Goal: Task Accomplishment & Management: Use online tool/utility

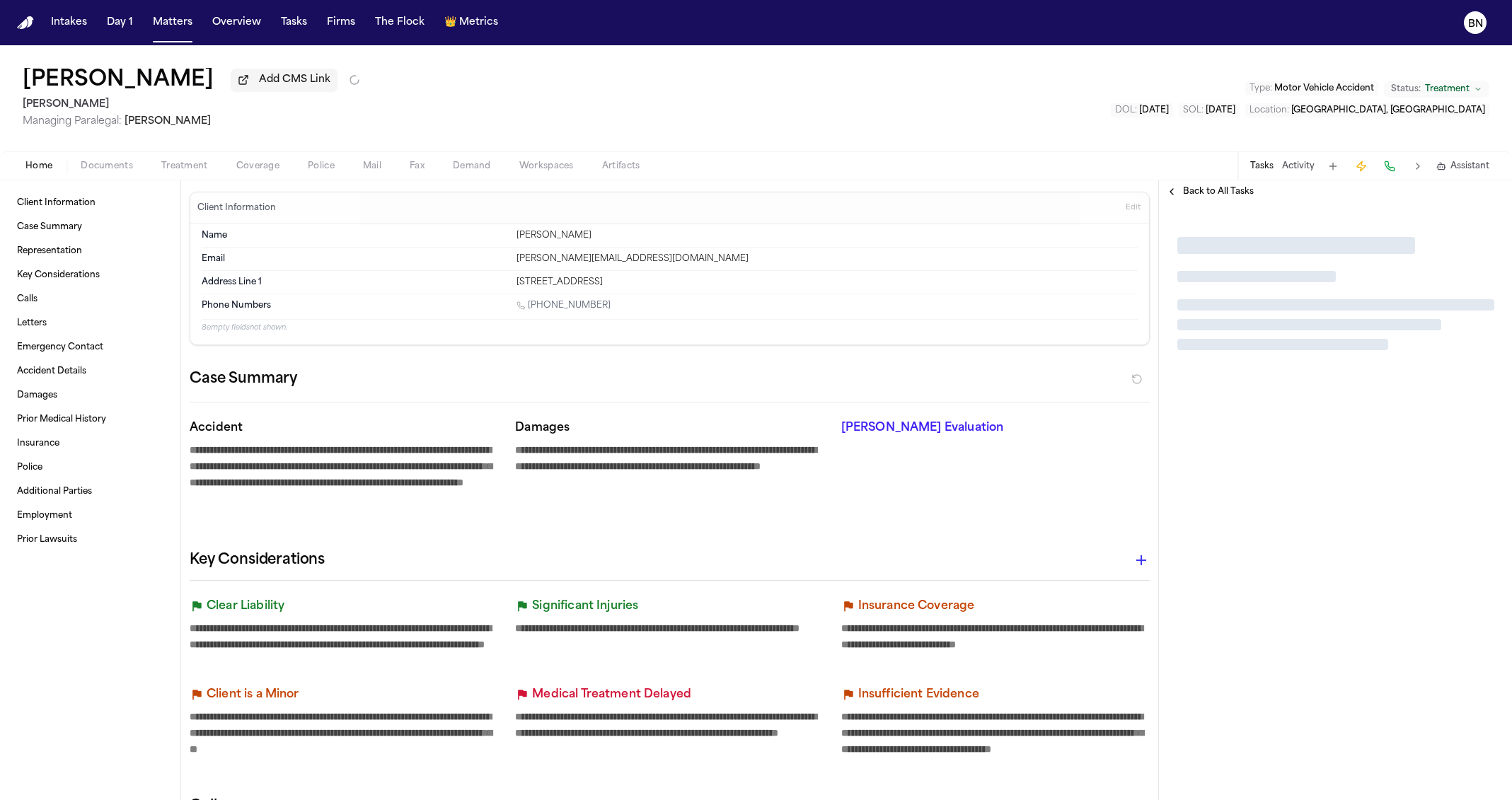
type textarea "*"
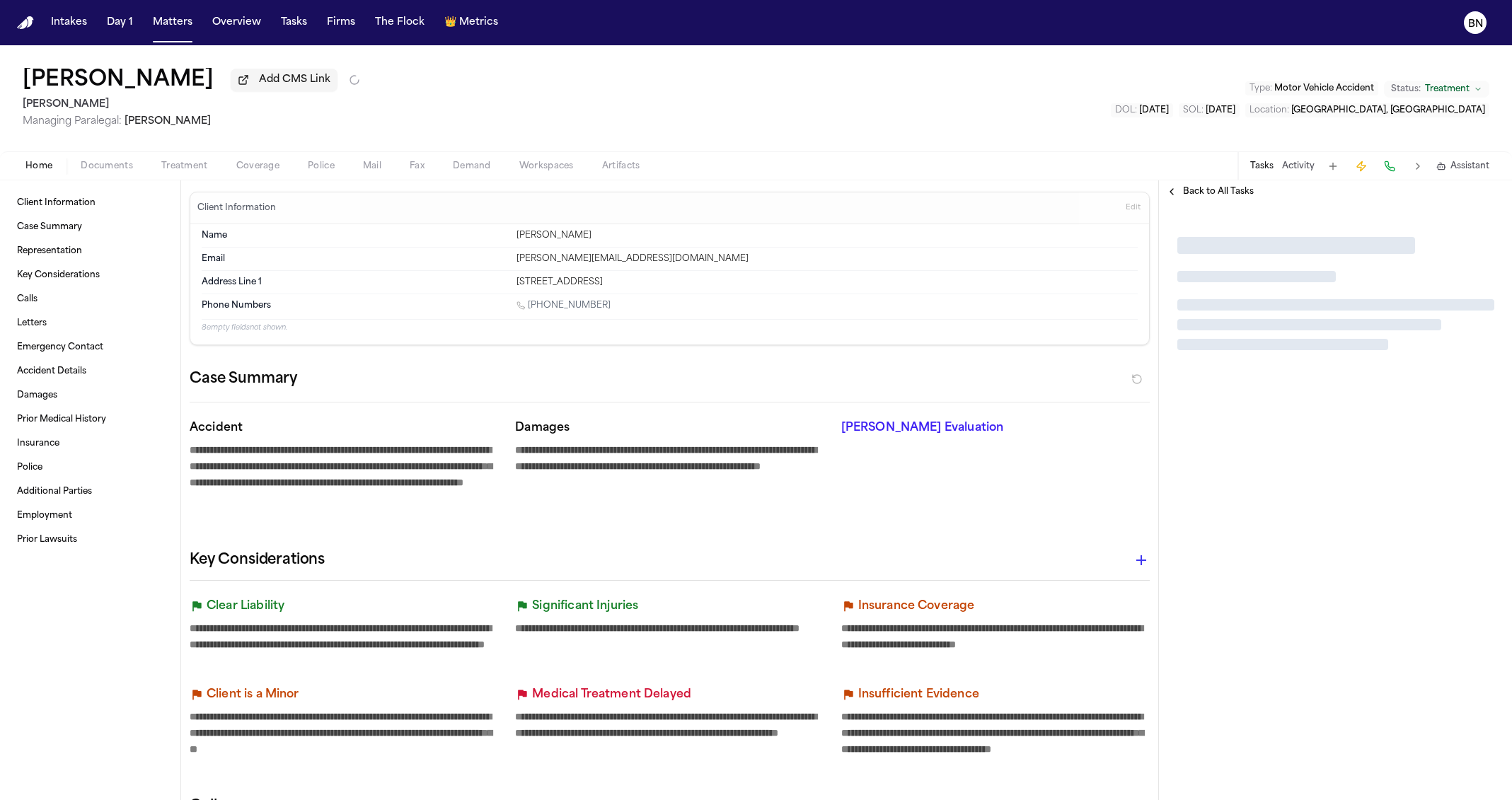
type textarea "*"
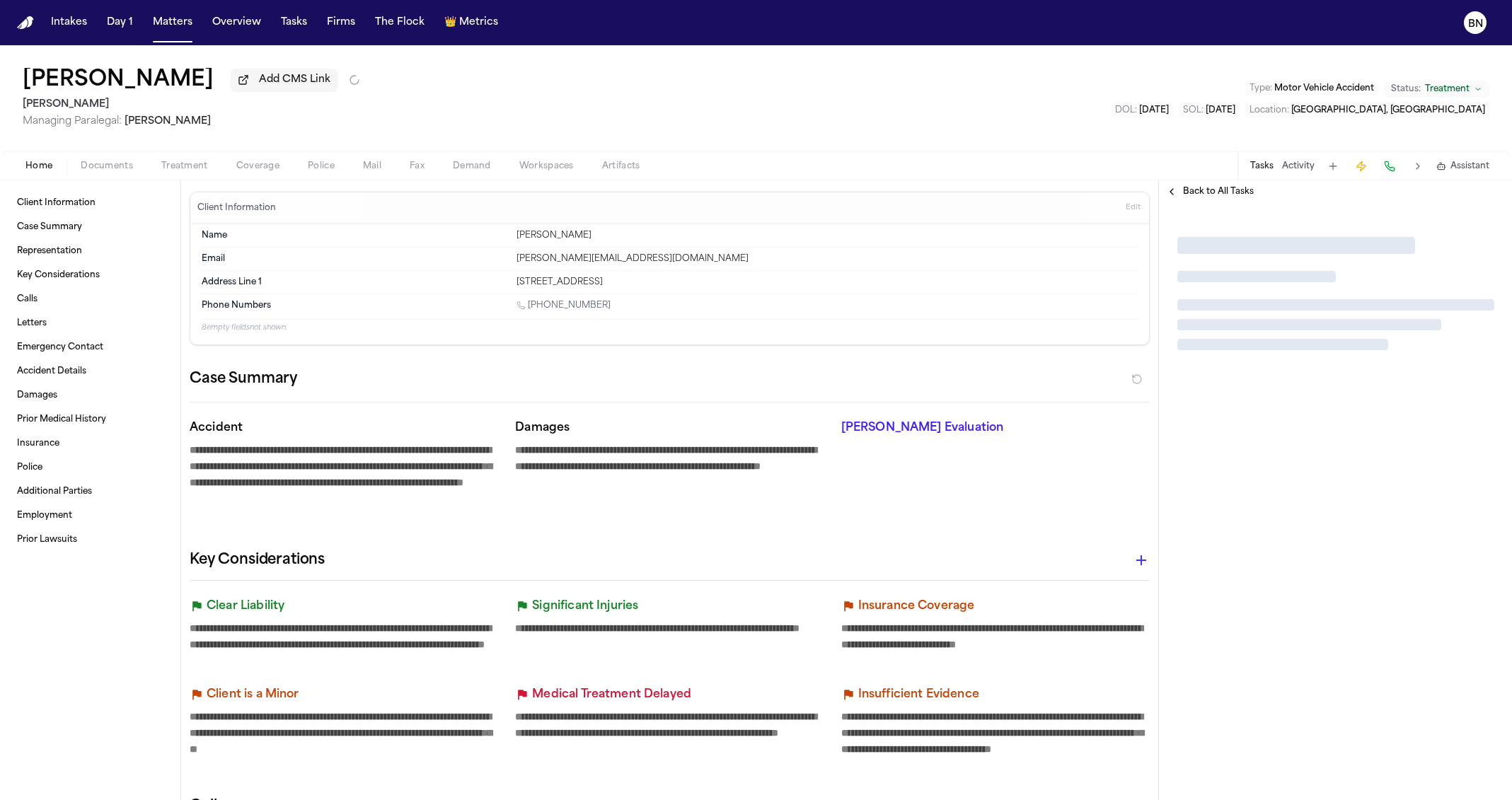
type textarea "*"
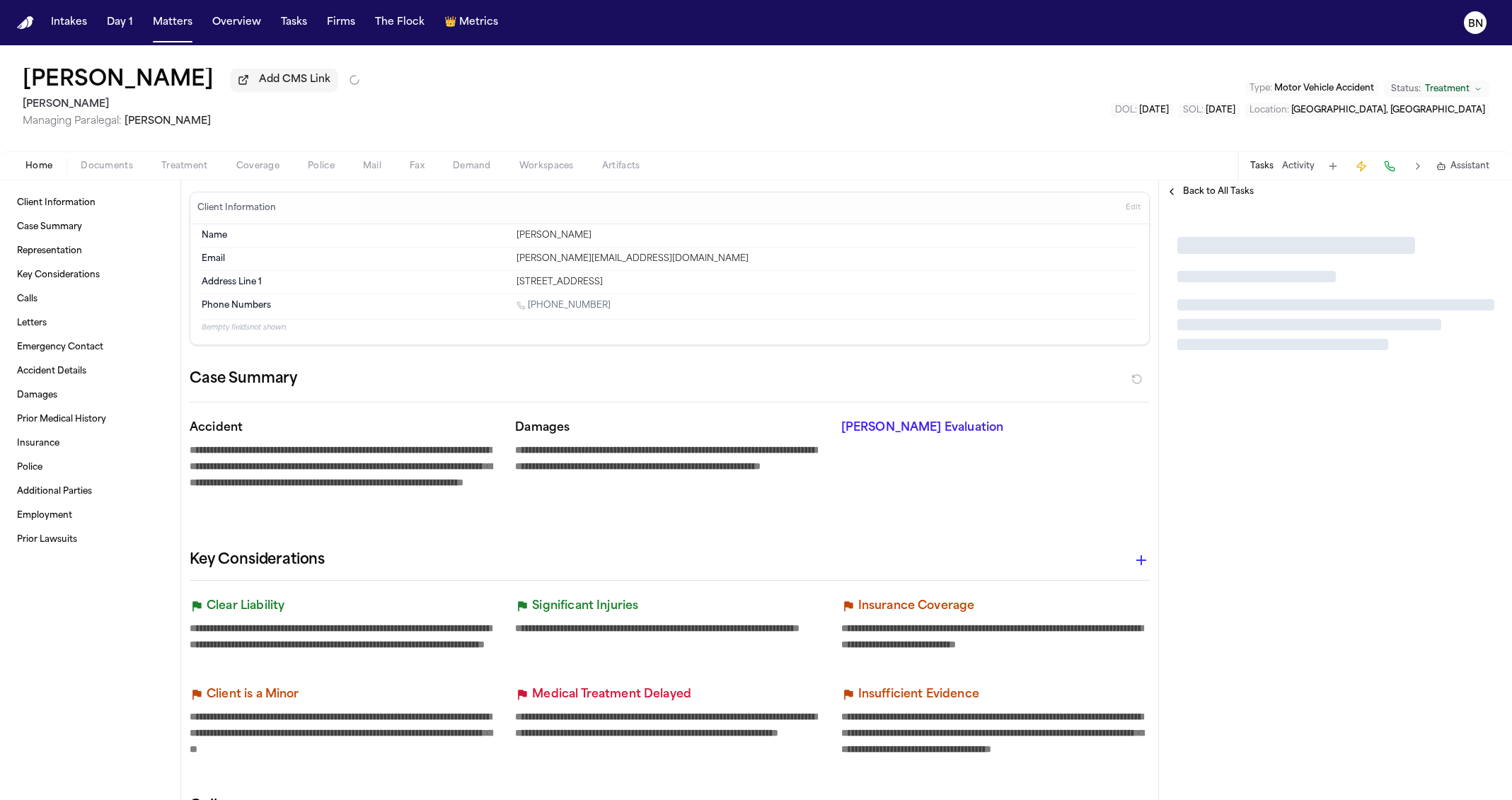
type textarea "*"
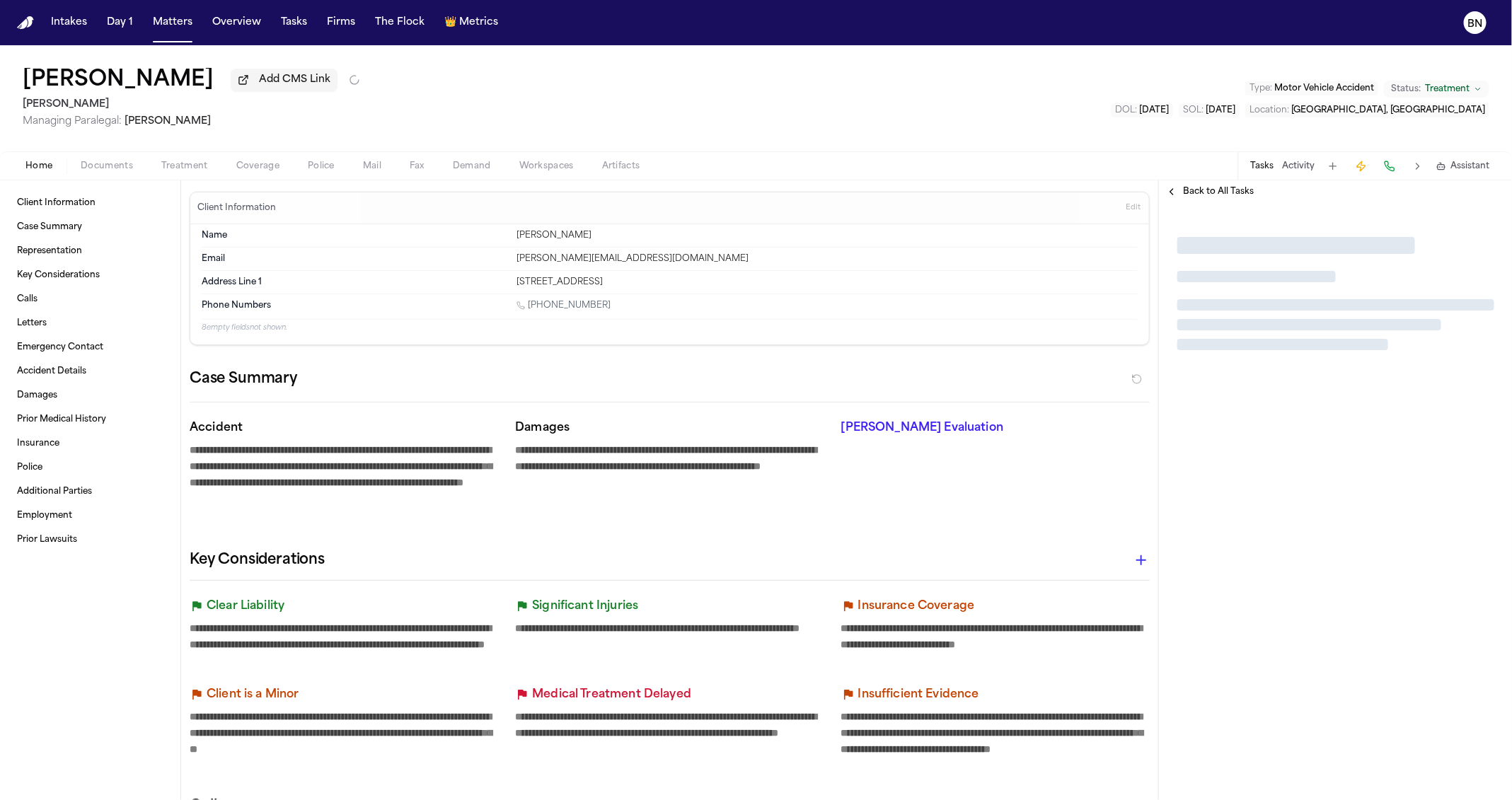
type textarea "*"
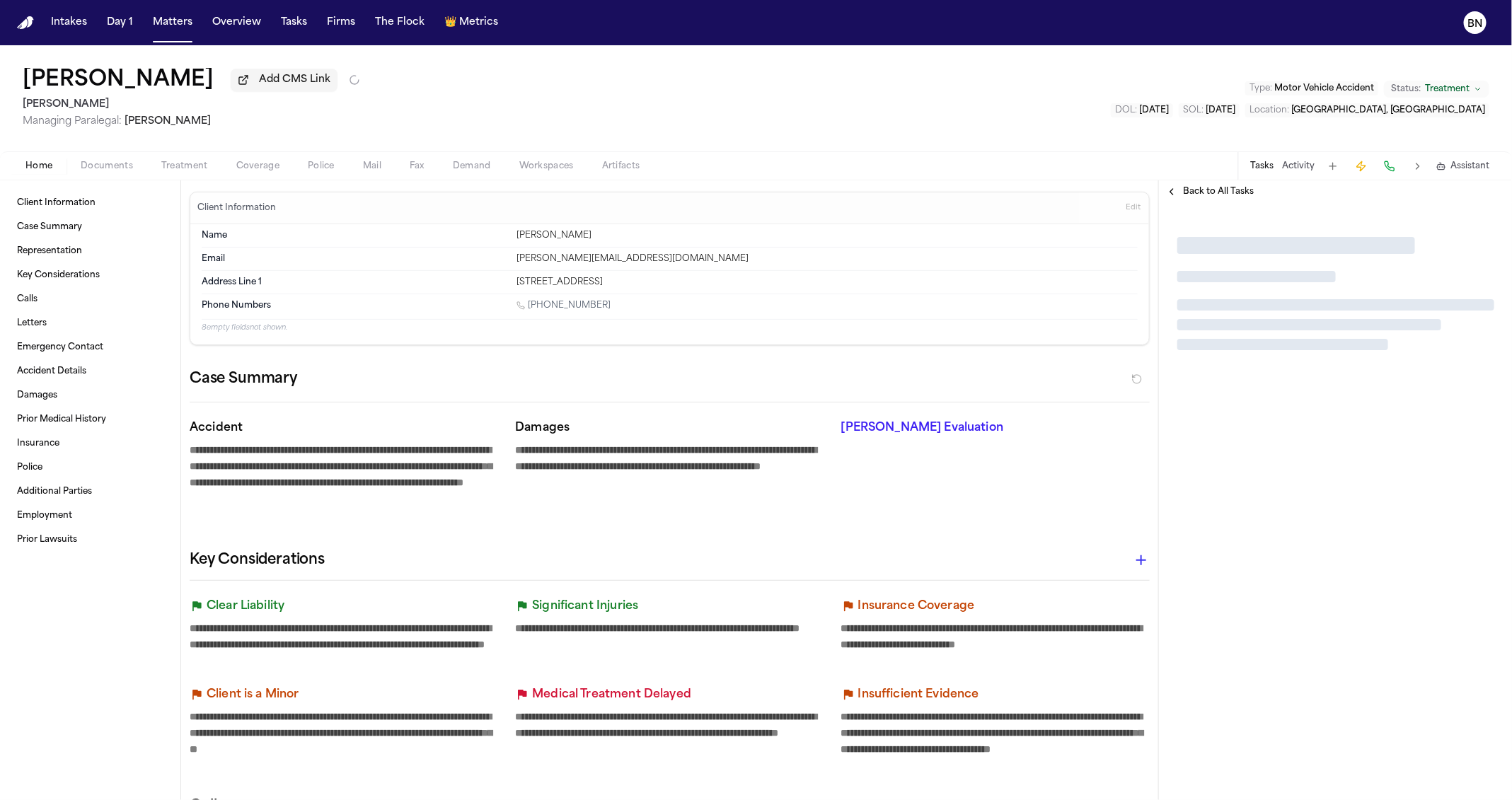
type textarea "*"
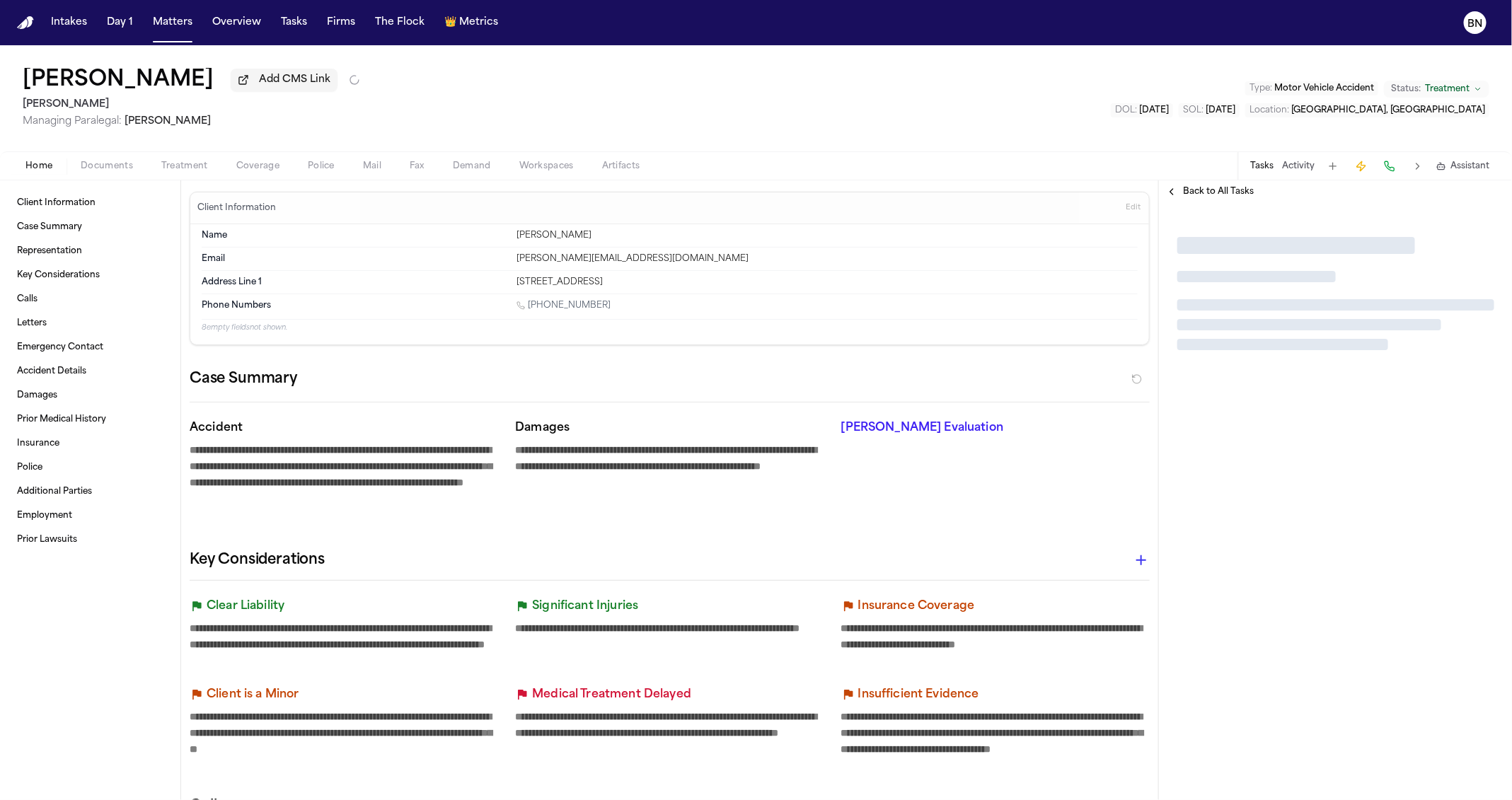
type textarea "*"
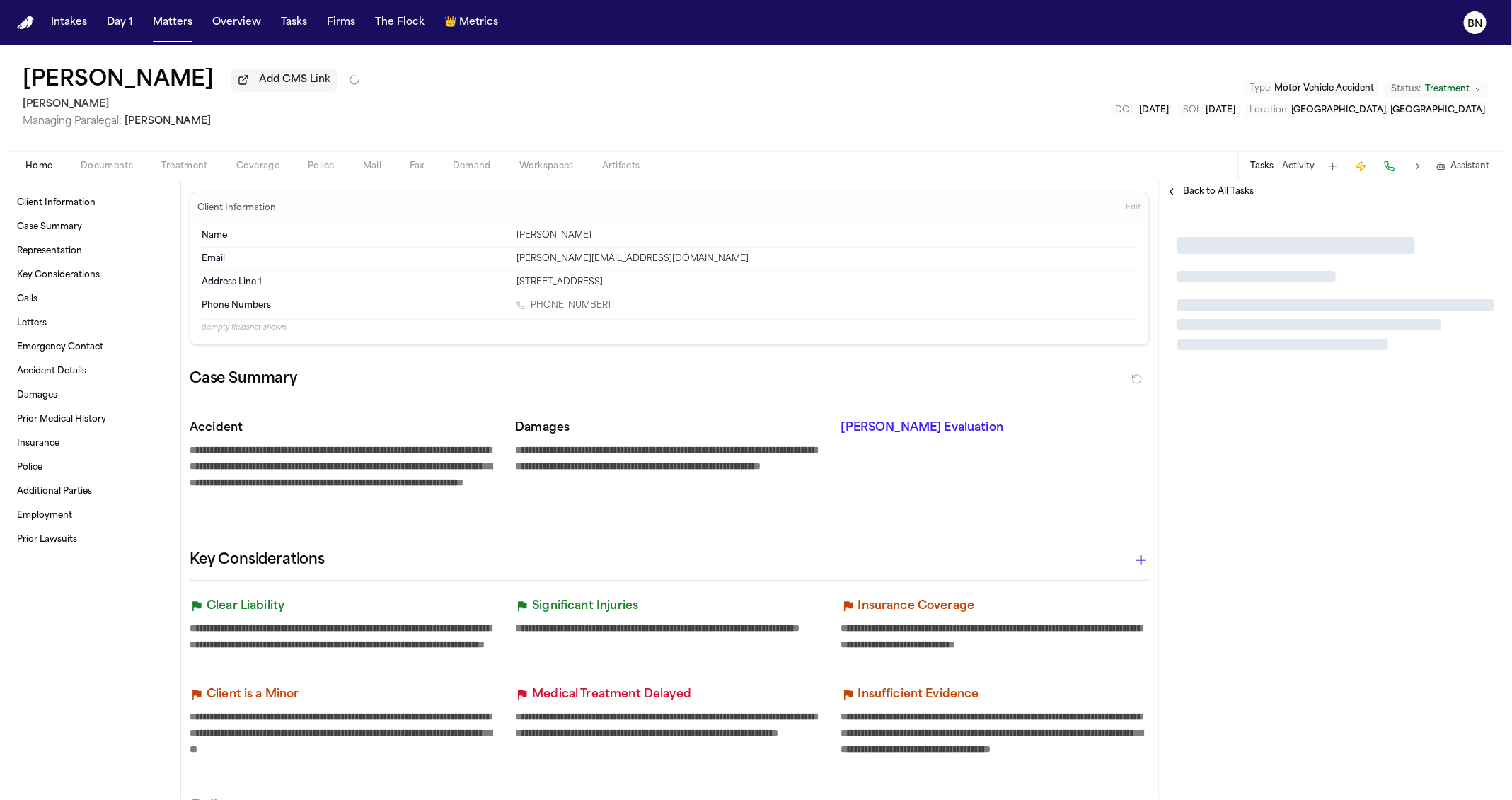
type textarea "*"
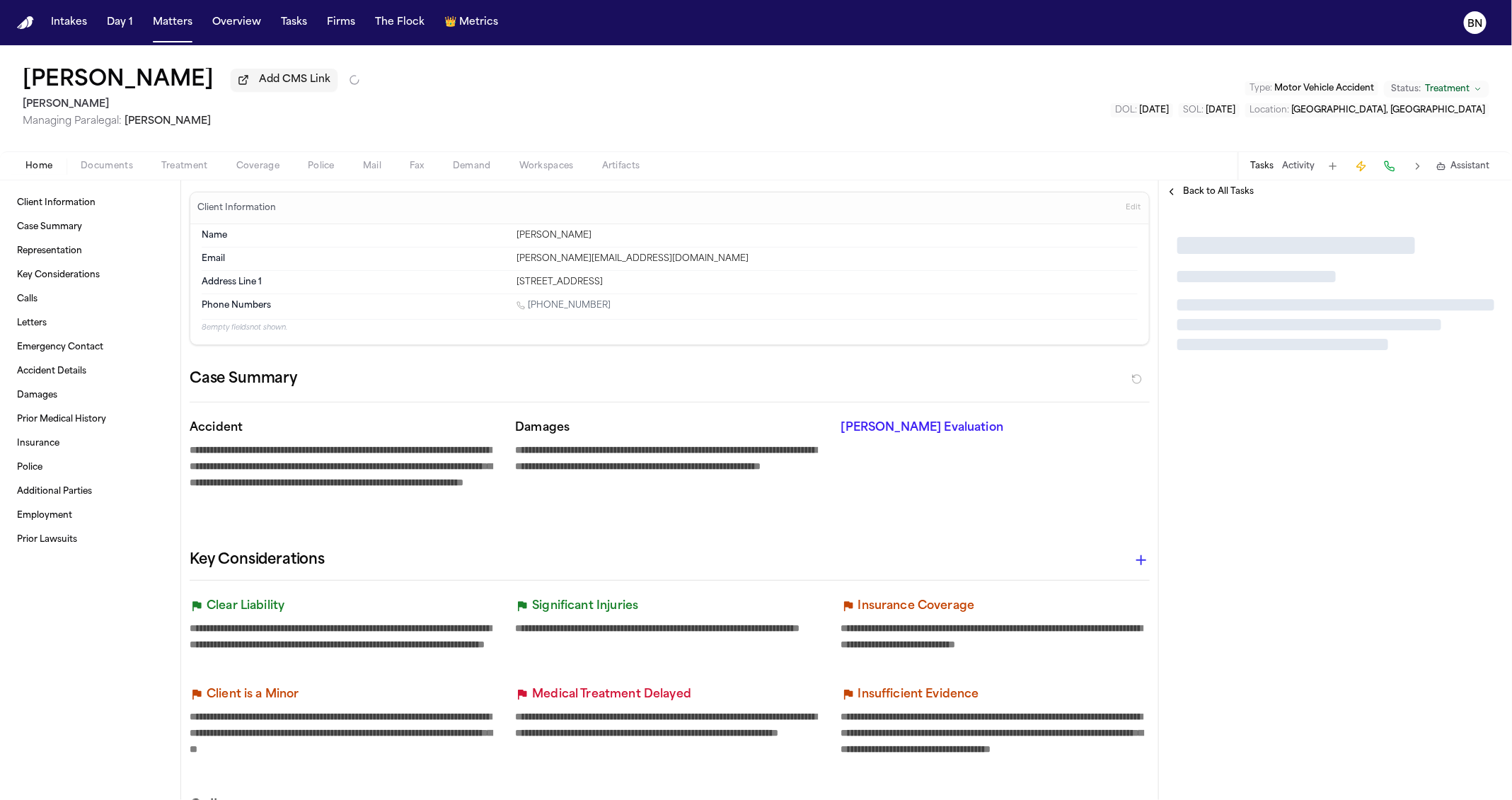
type textarea "*"
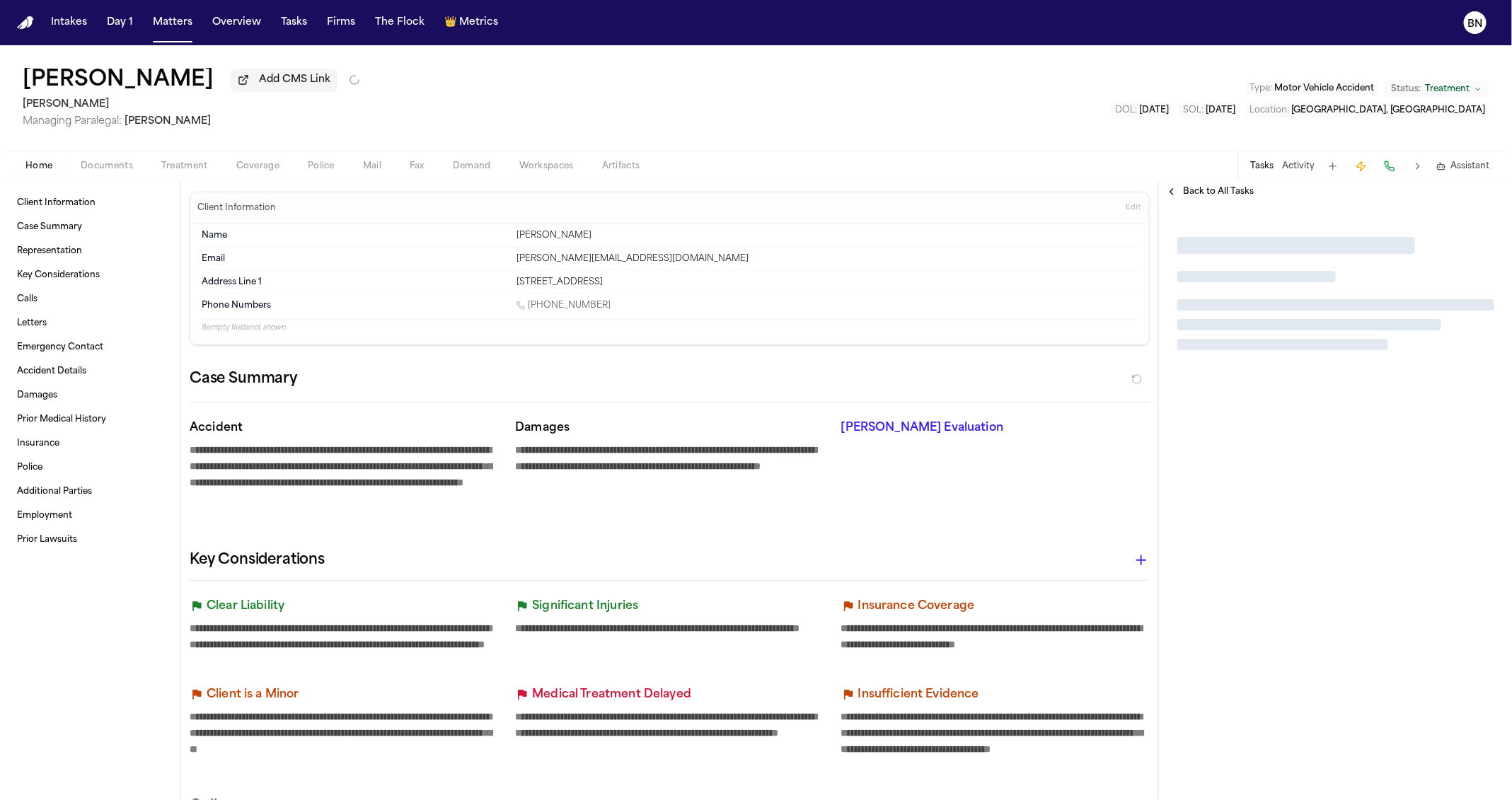
type textarea "*"
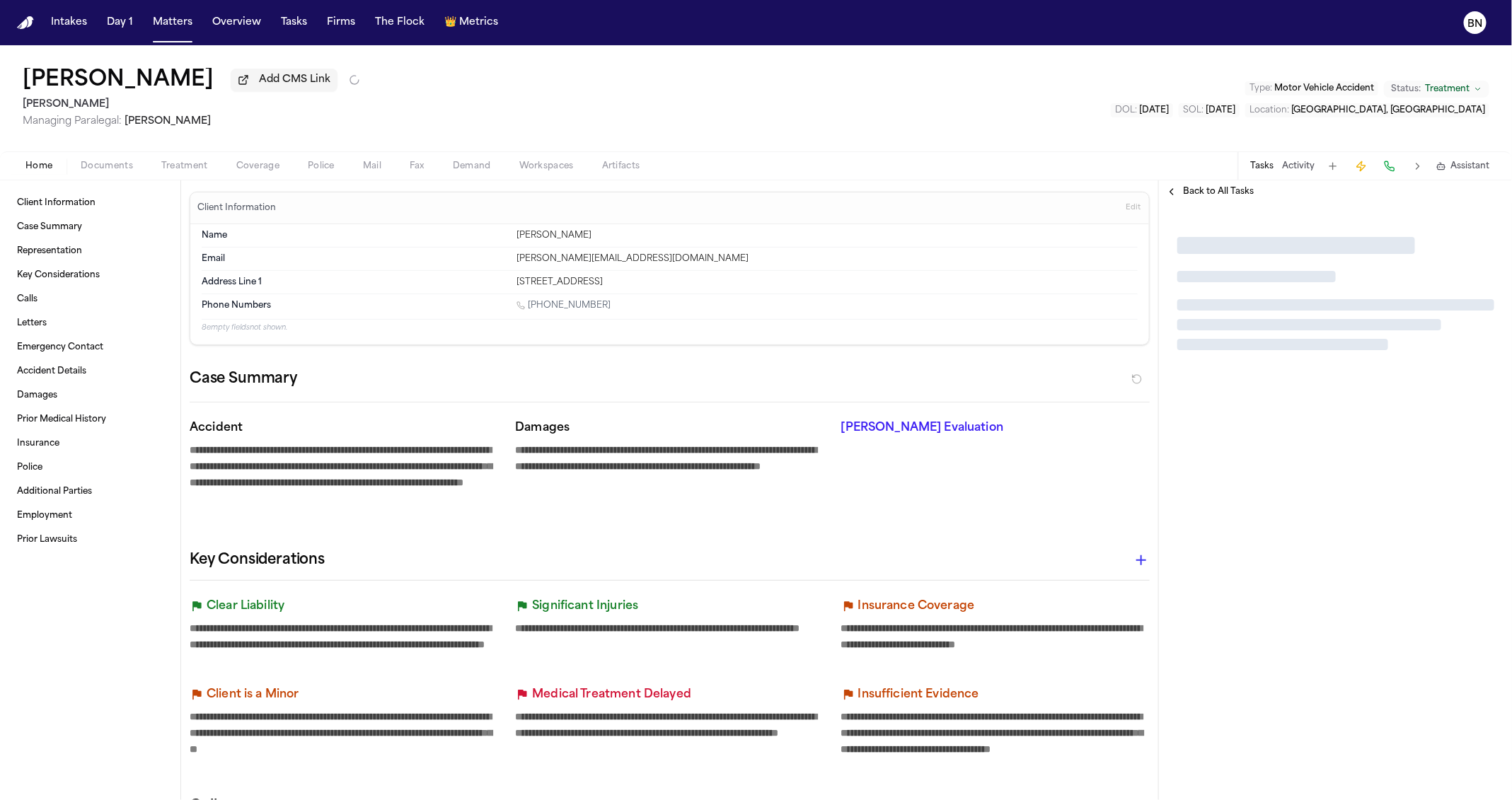
type textarea "*"
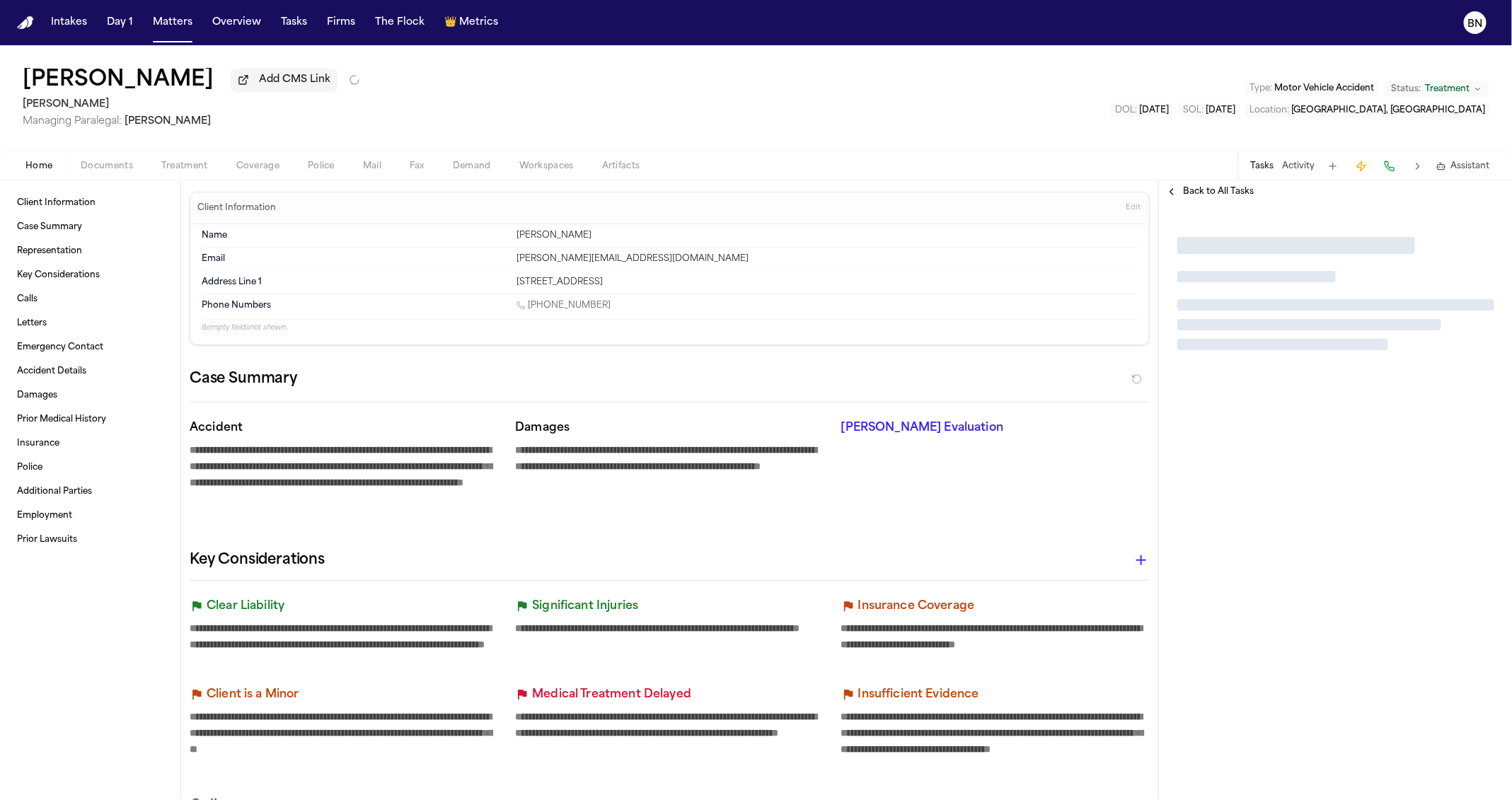
type textarea "*"
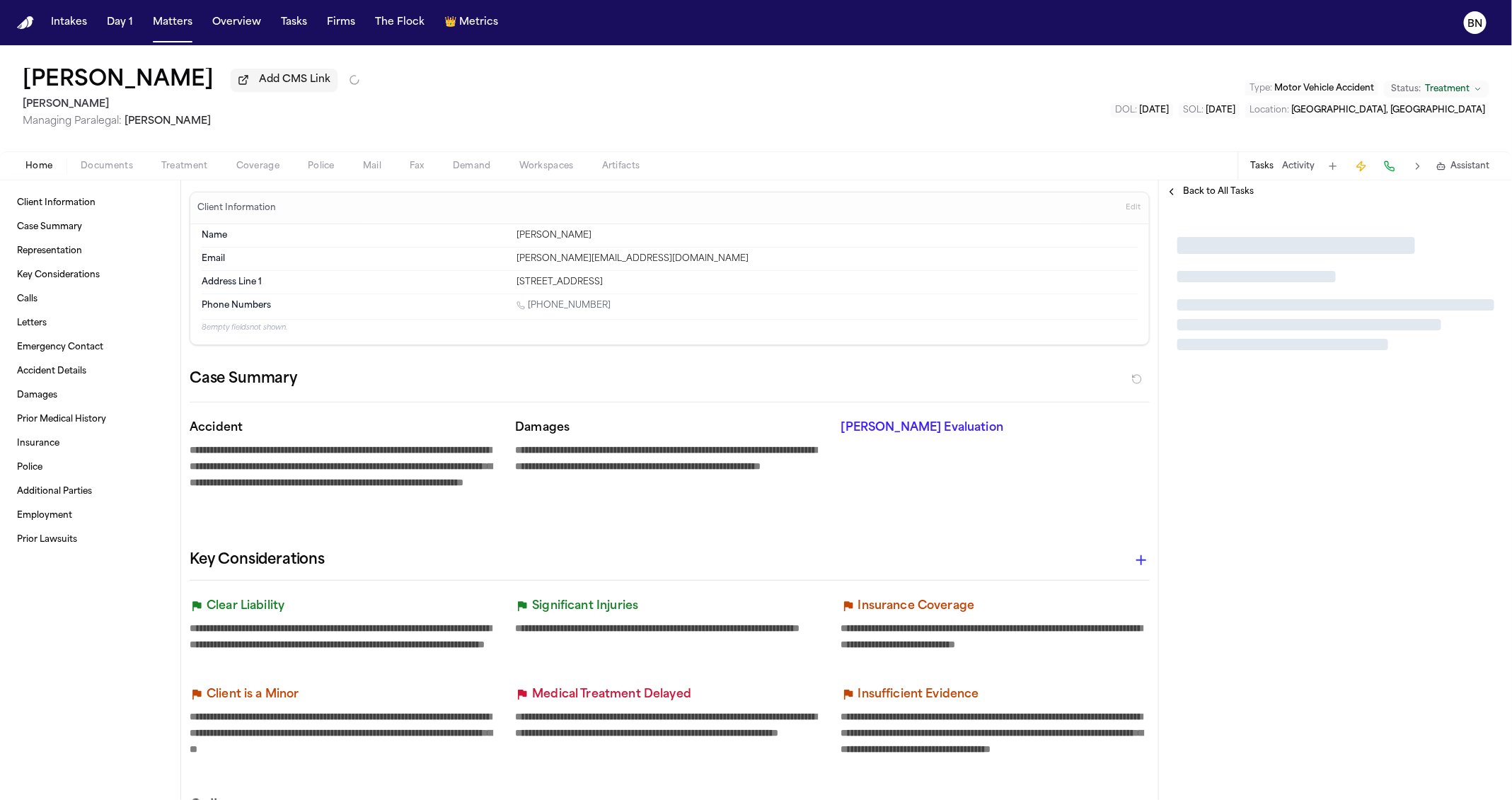
type textarea "*"
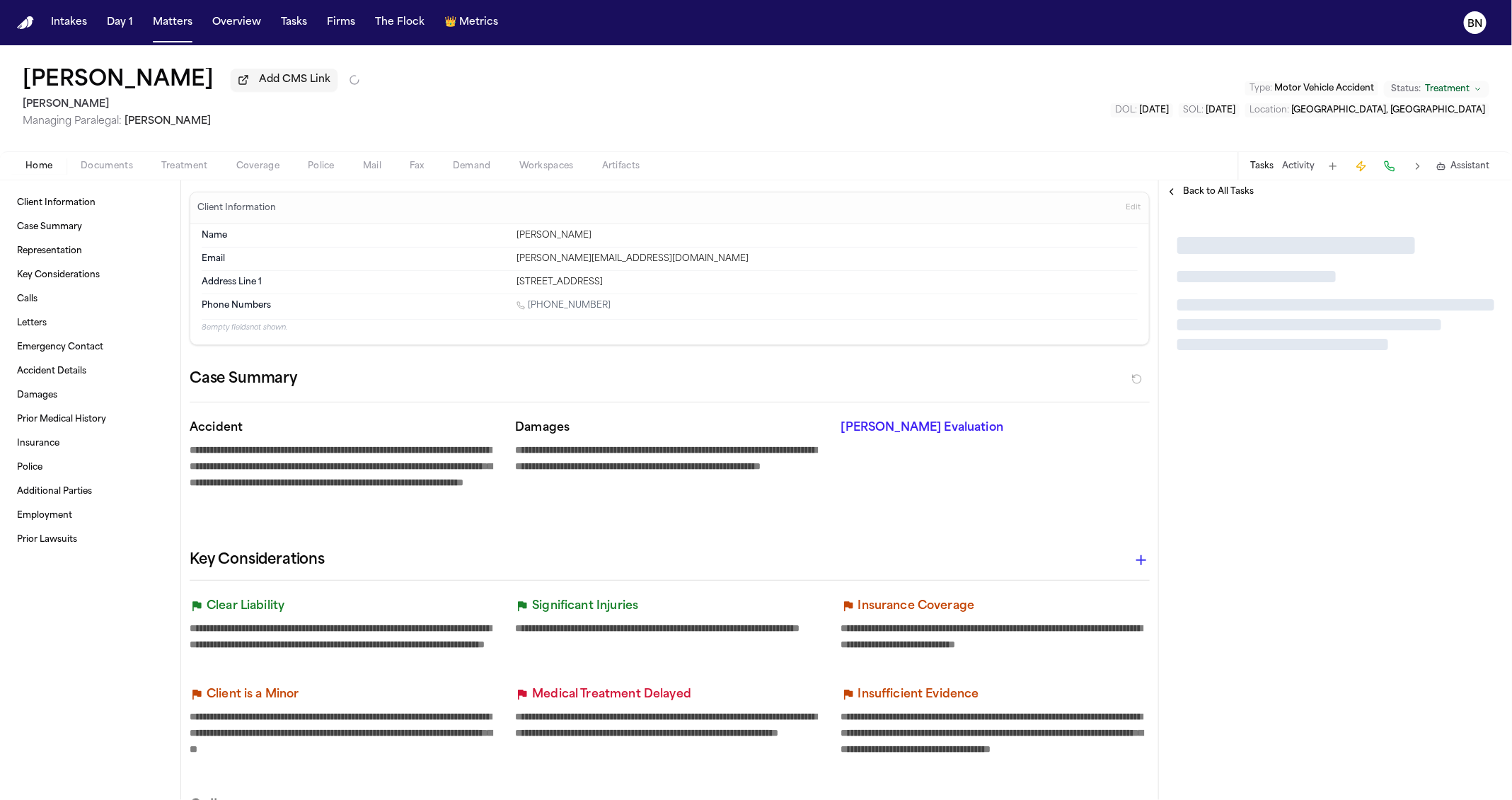
type textarea "*"
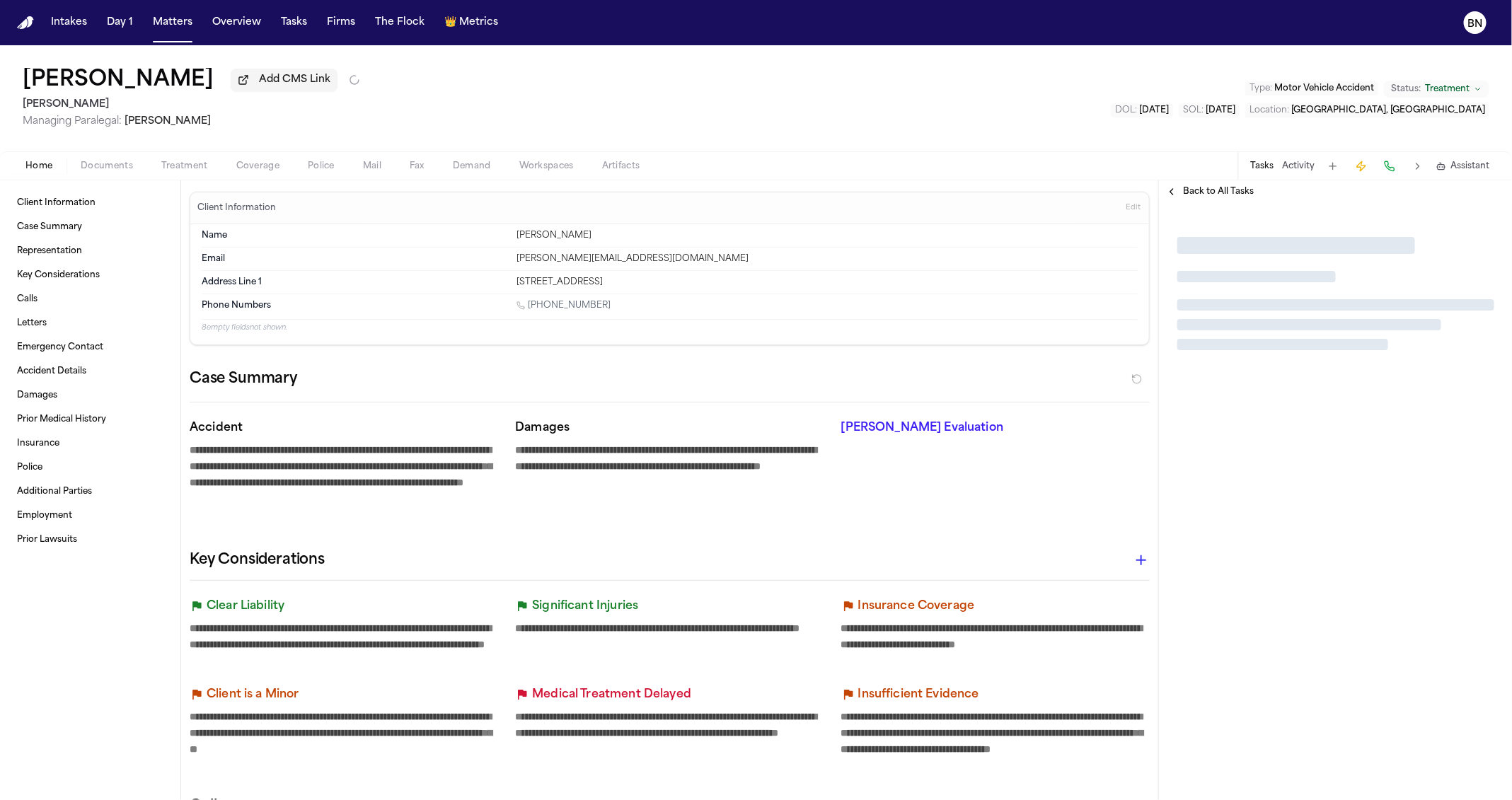
type textarea "*"
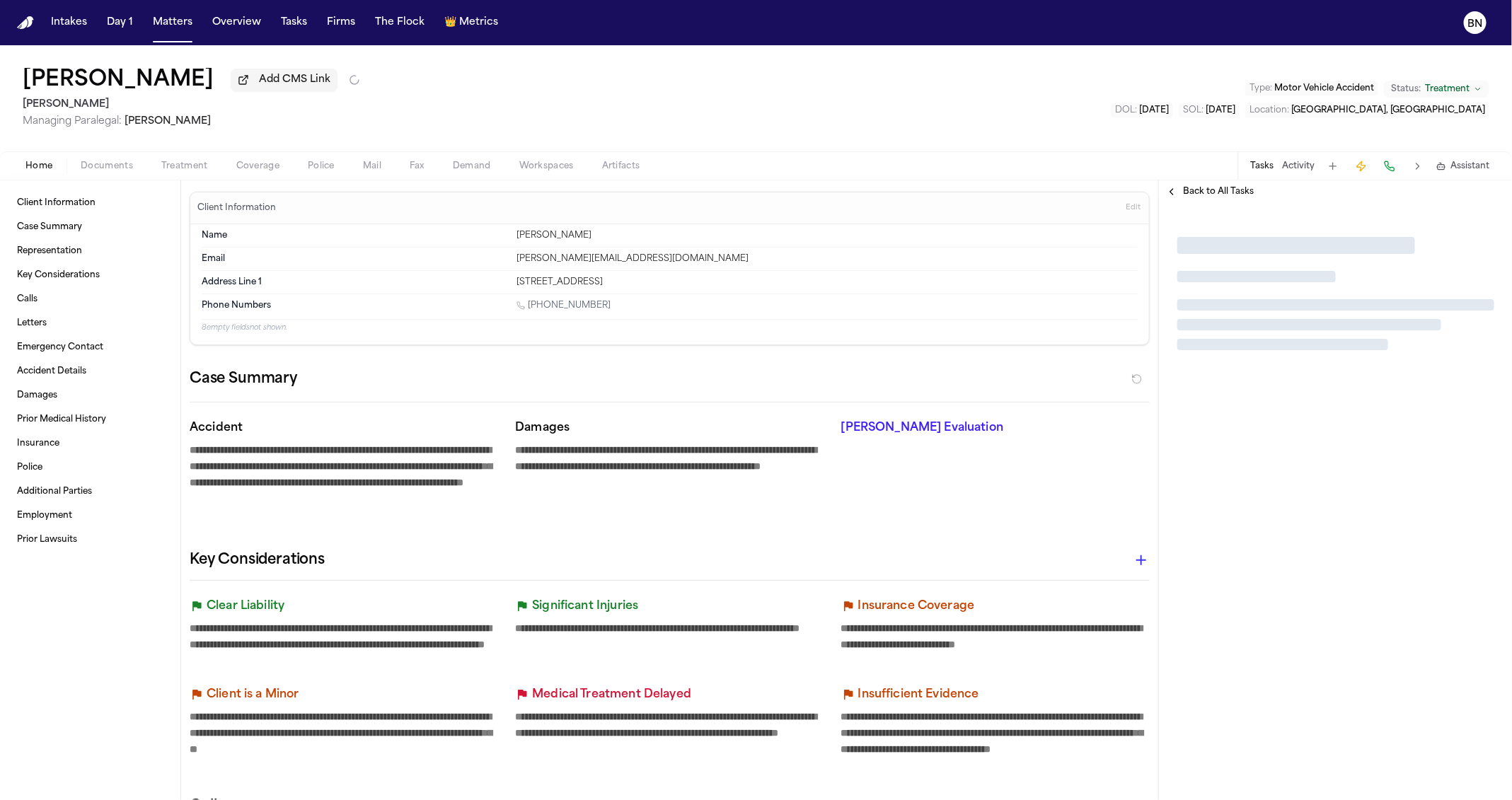
type textarea "*"
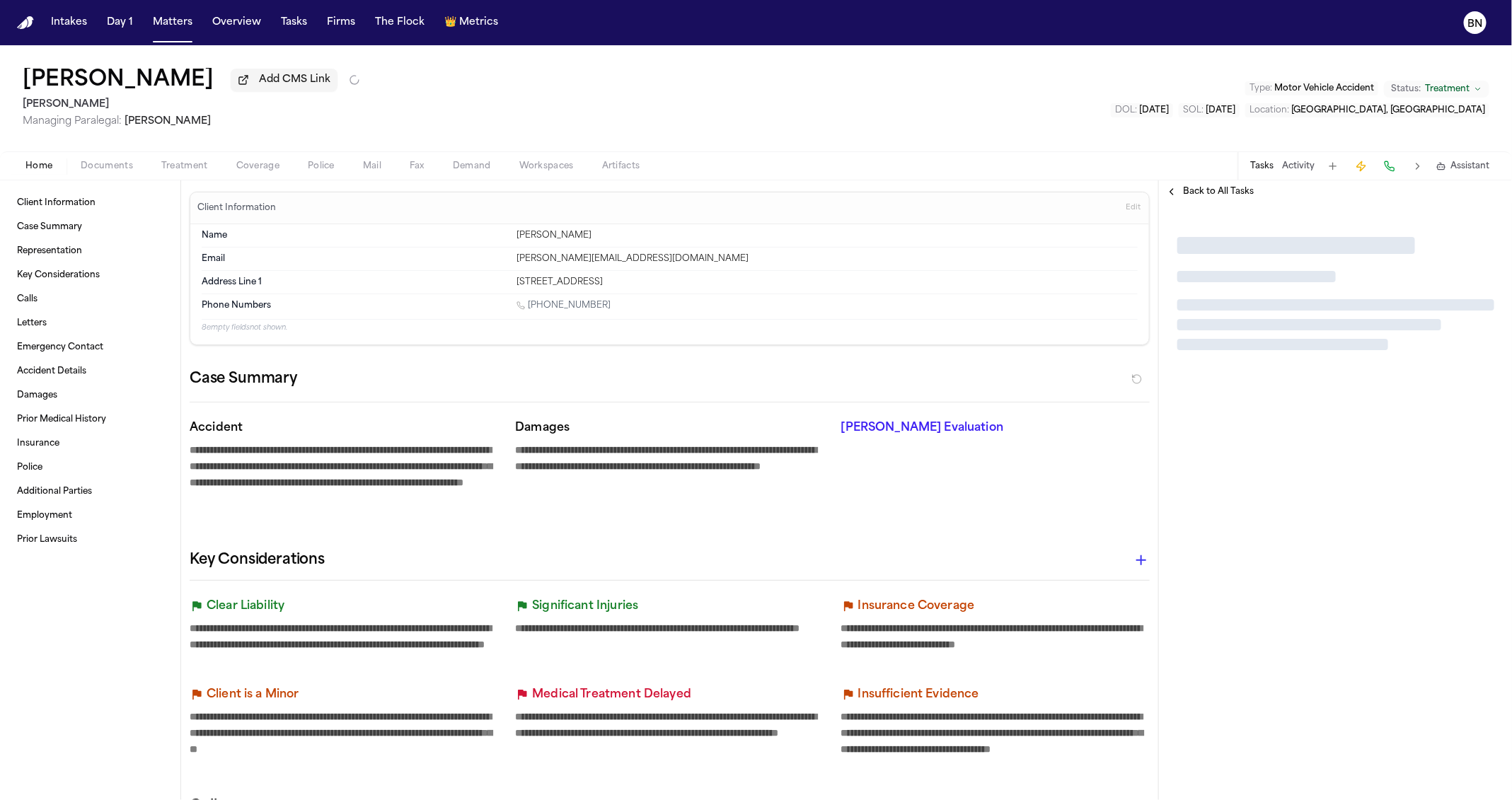
type textarea "*"
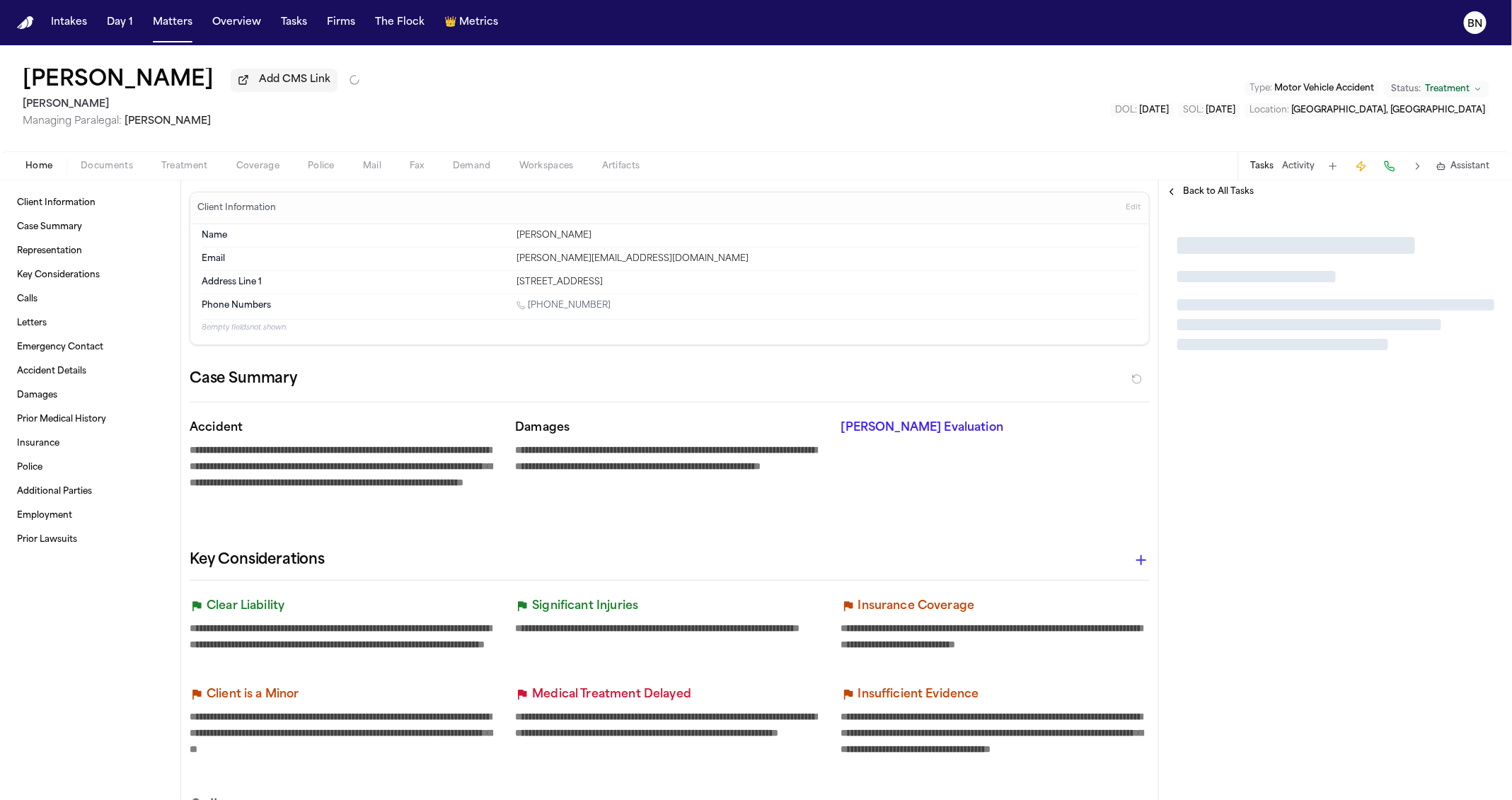
type textarea "*"
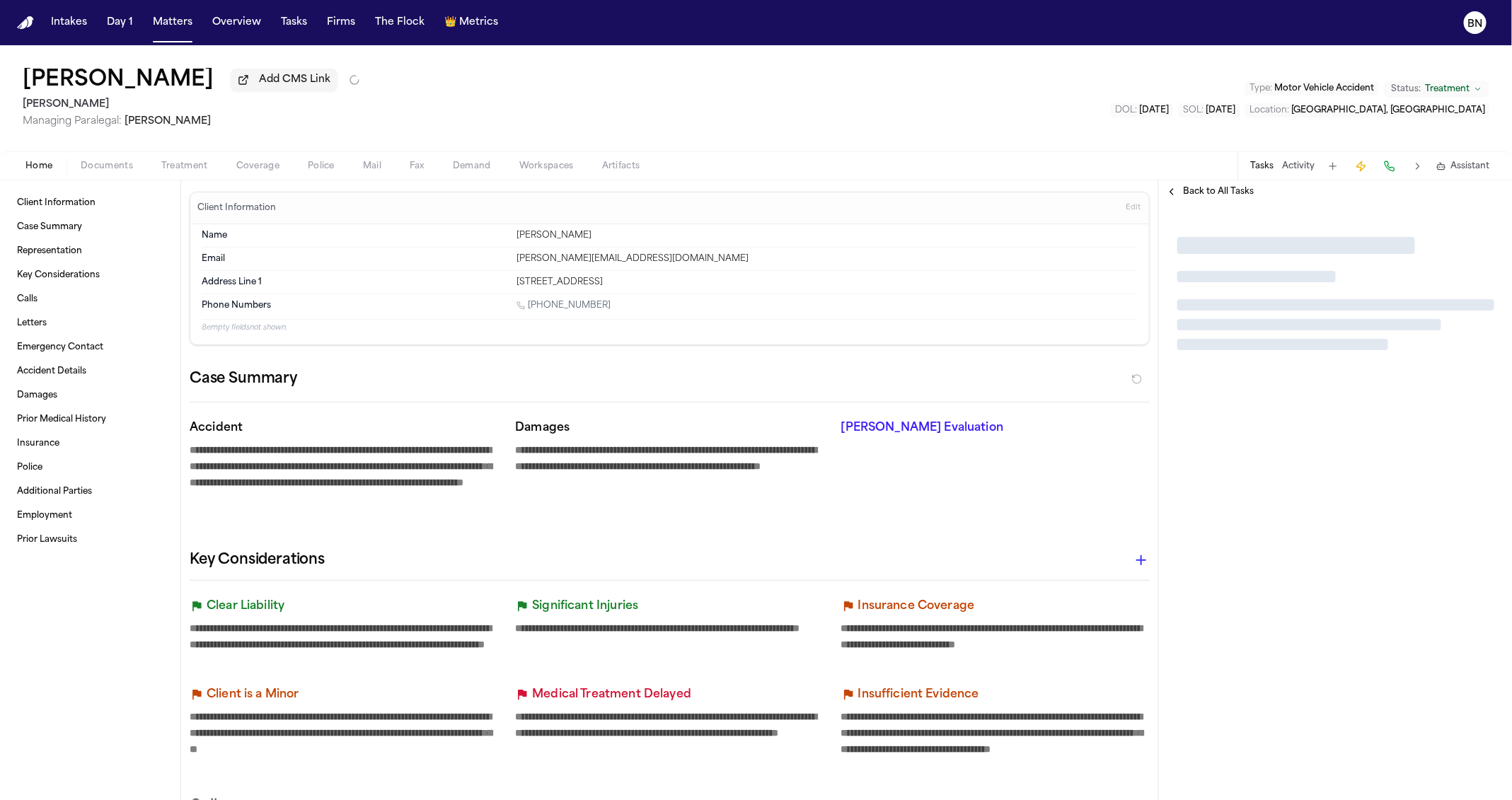
type textarea "*"
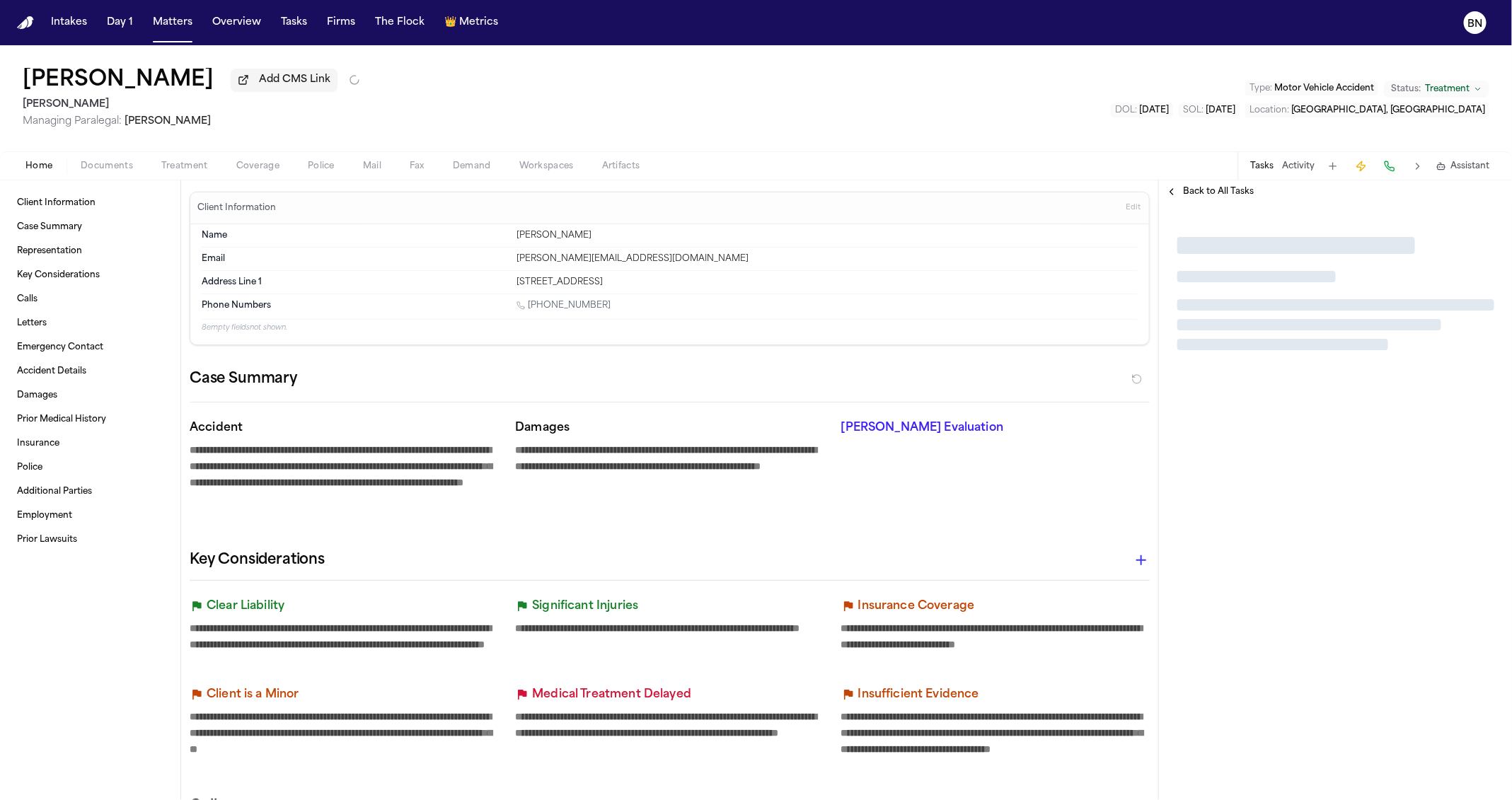
type textarea "*"
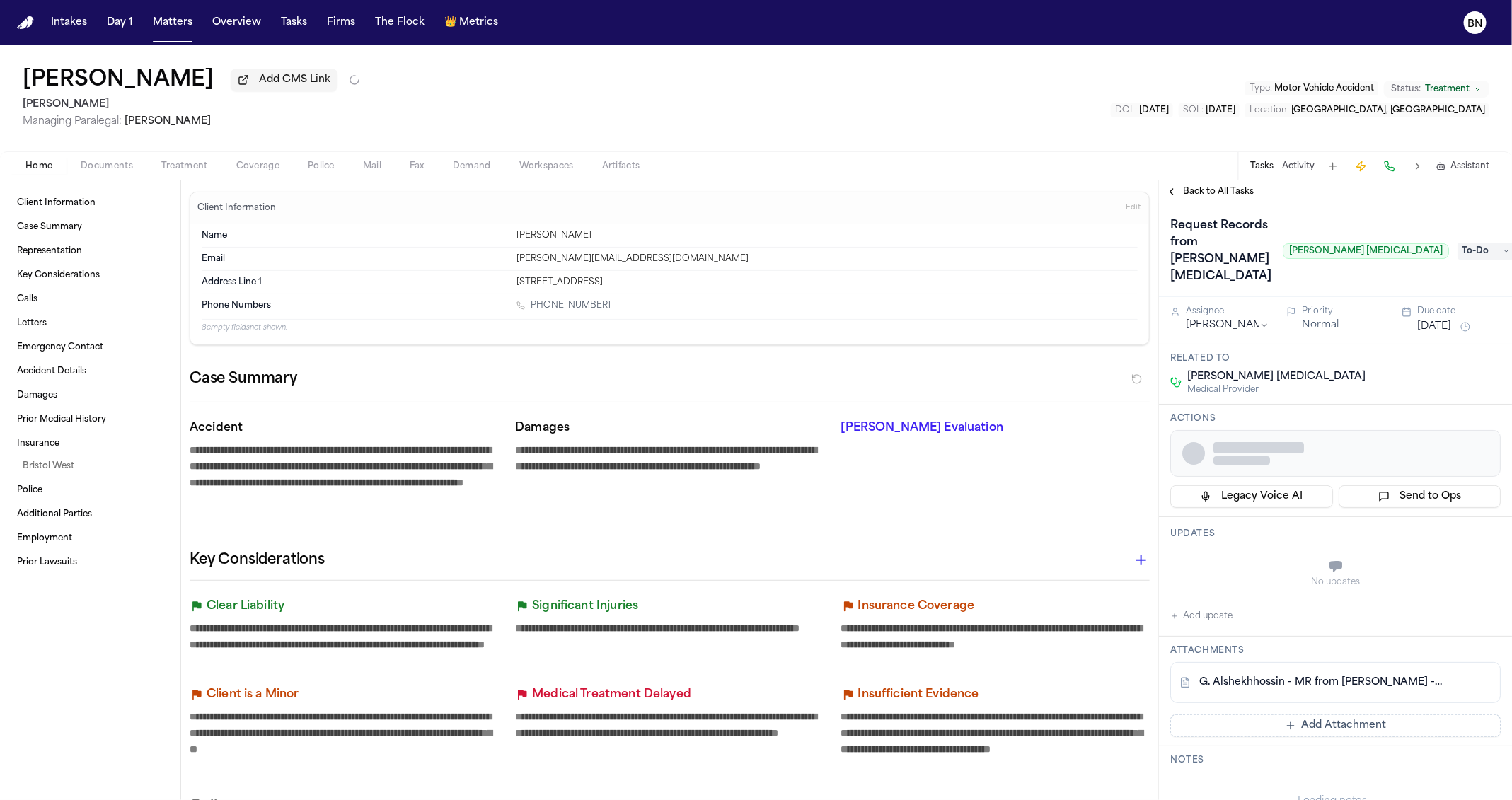
type textarea "*"
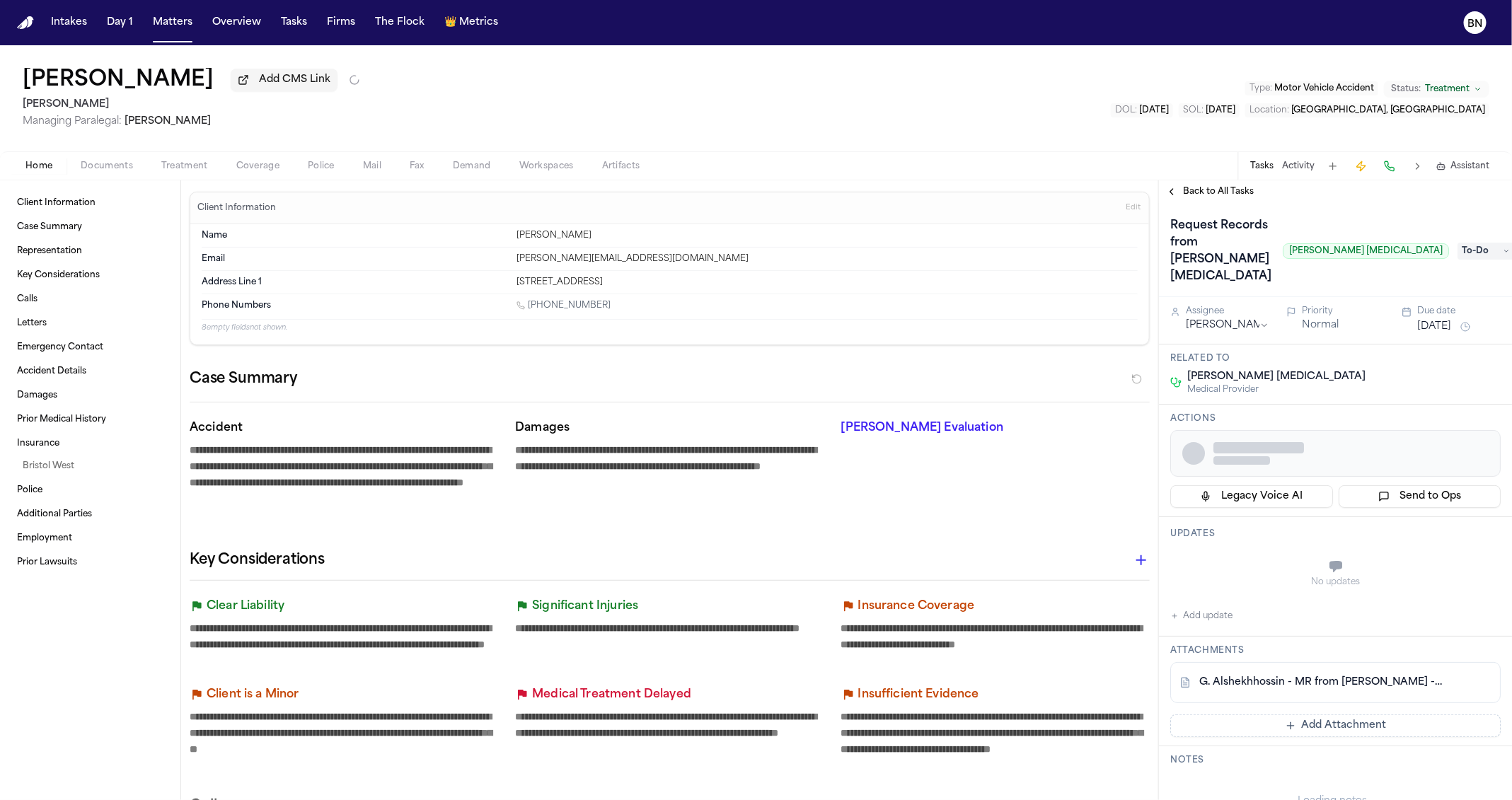
type textarea "*"
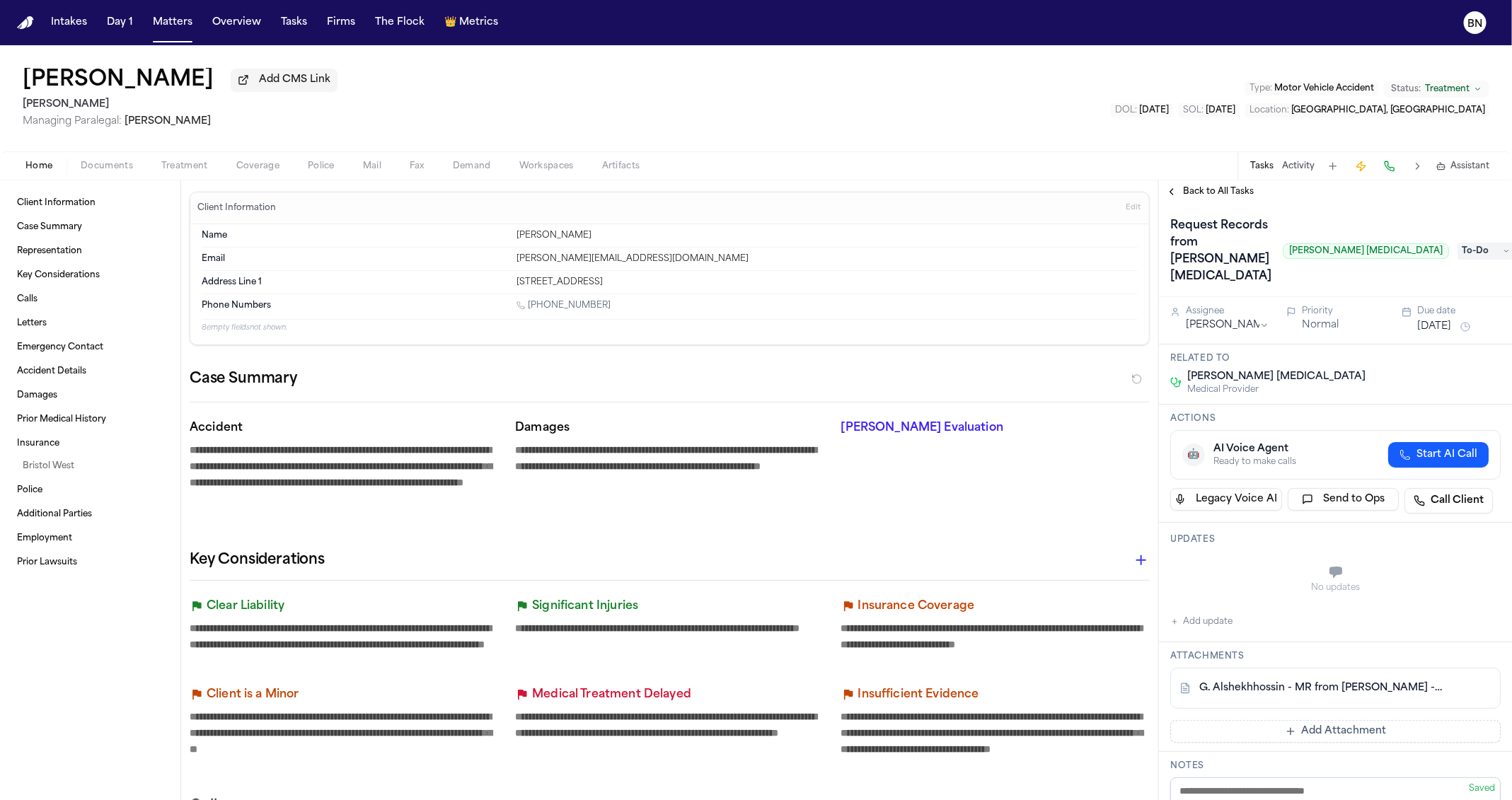
type textarea "*"
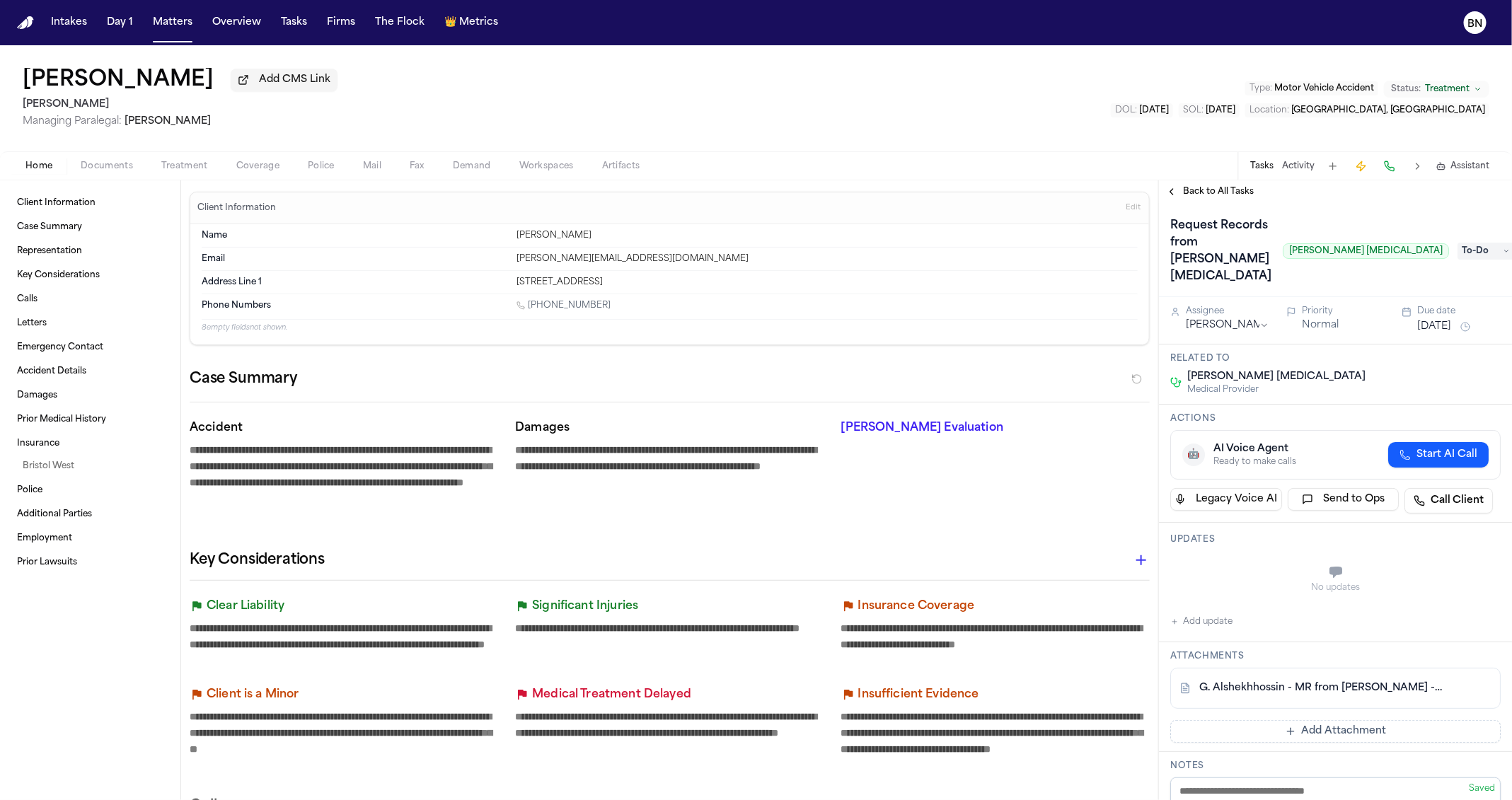
type textarea "*"
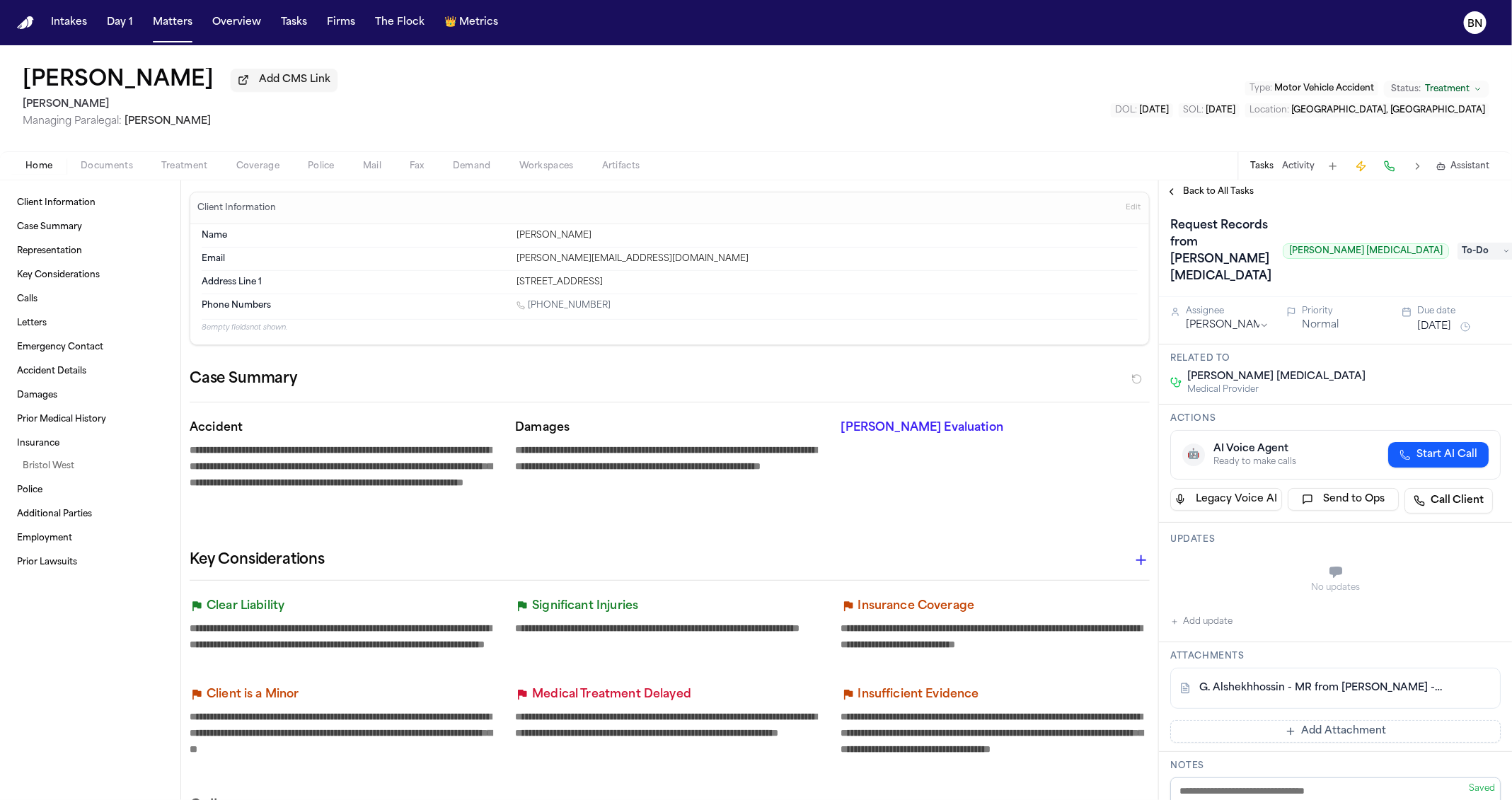
type textarea "*"
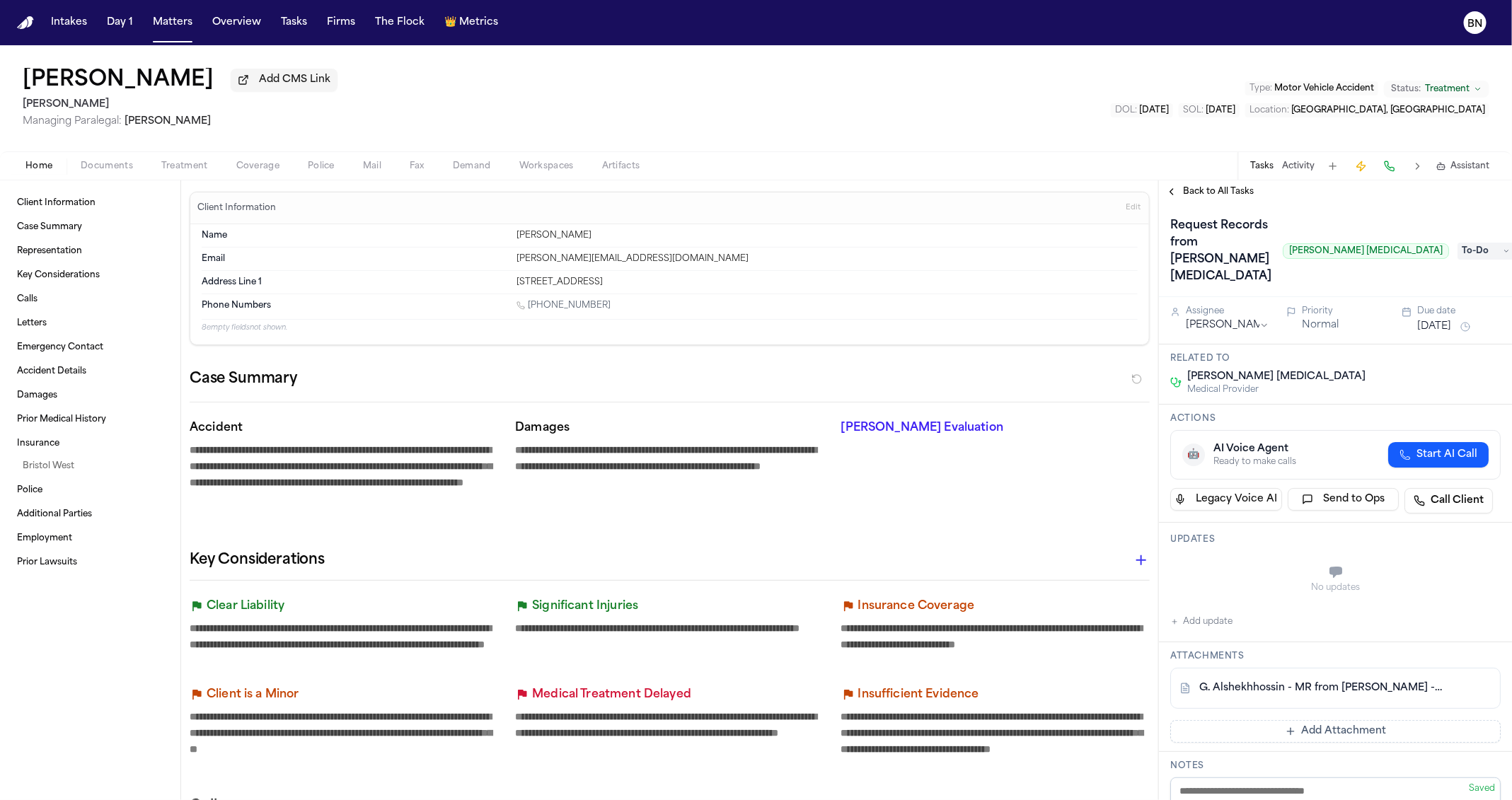
type textarea "*"
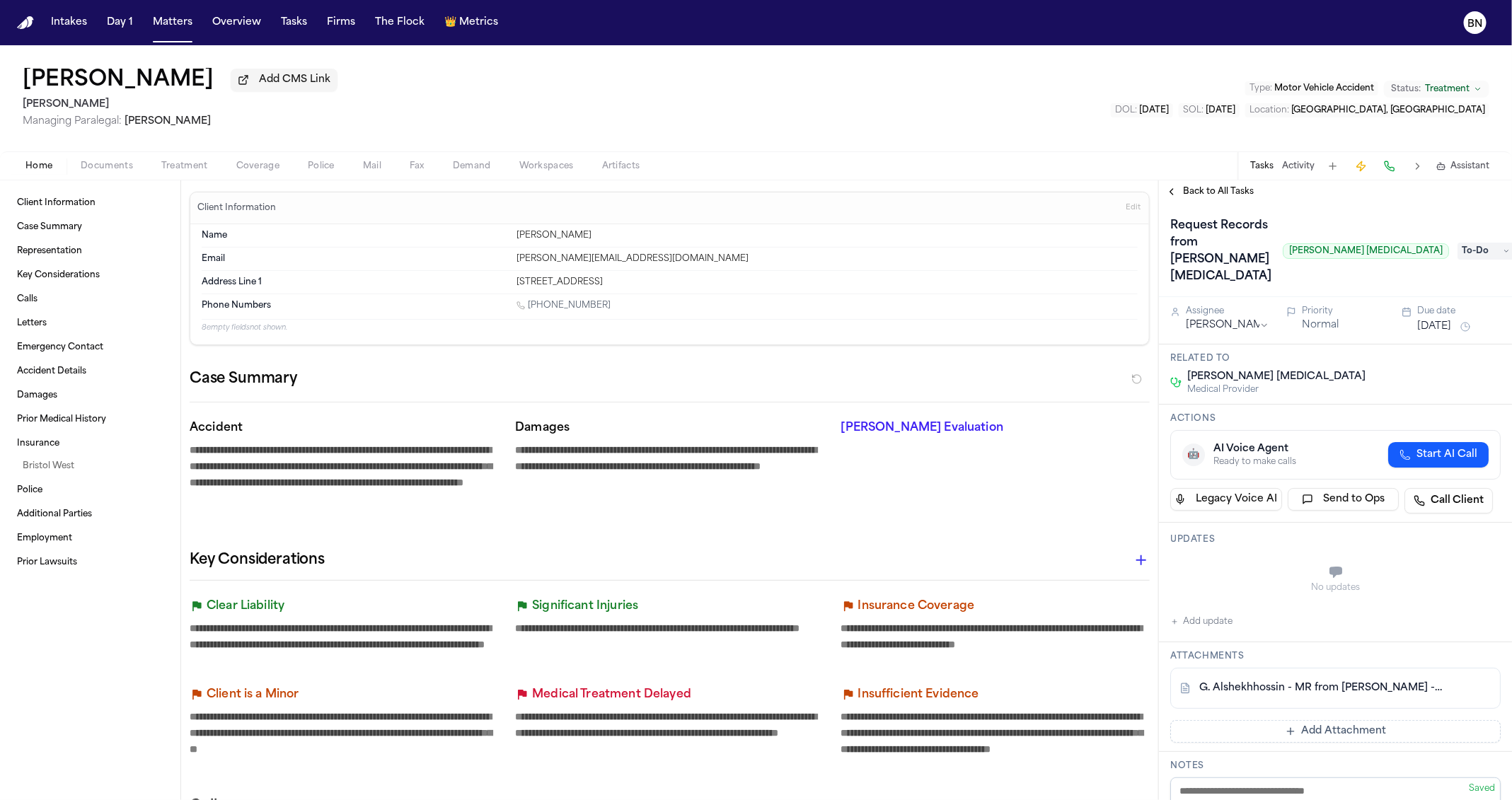
type textarea "*"
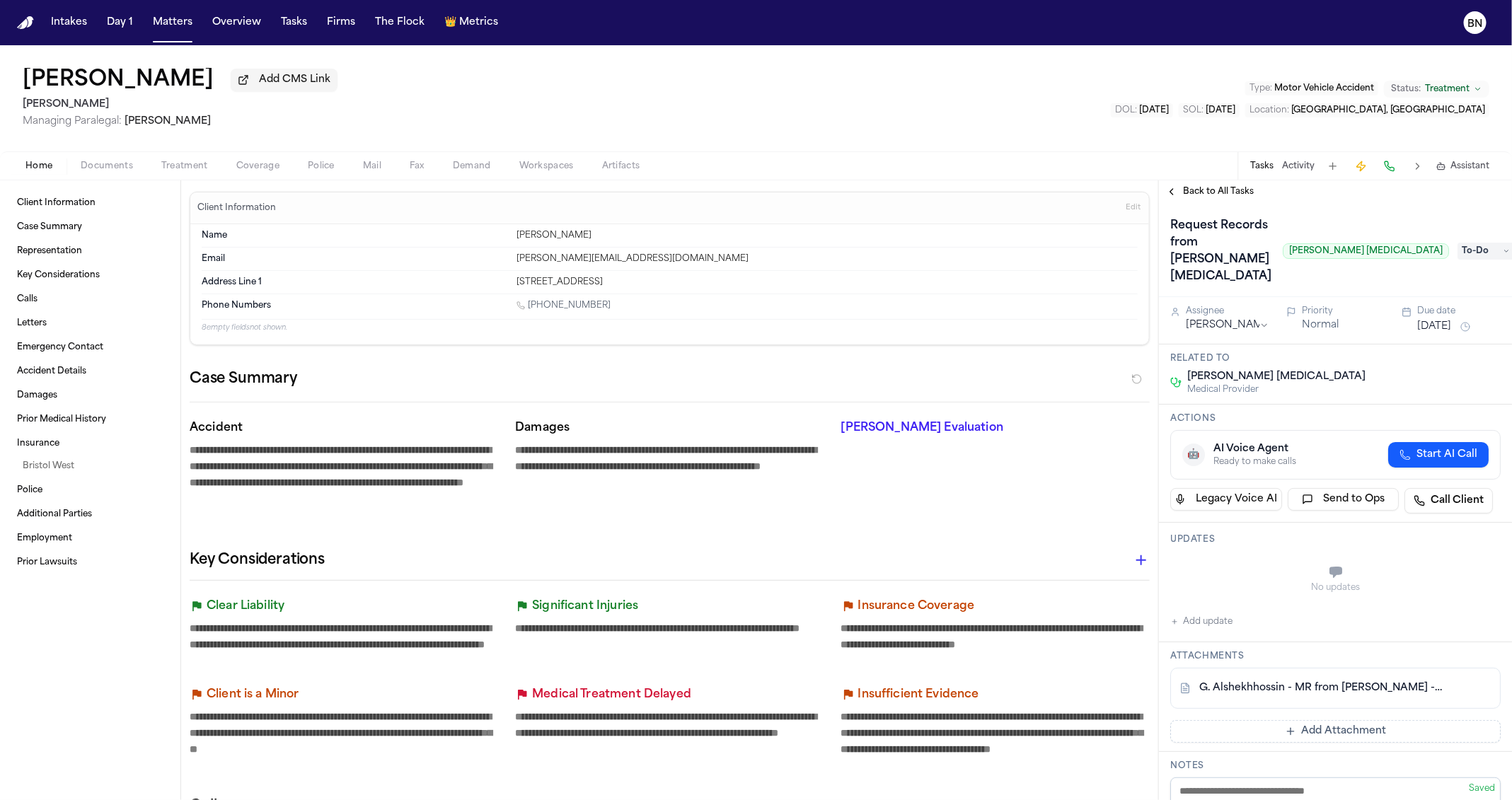
type textarea "*"
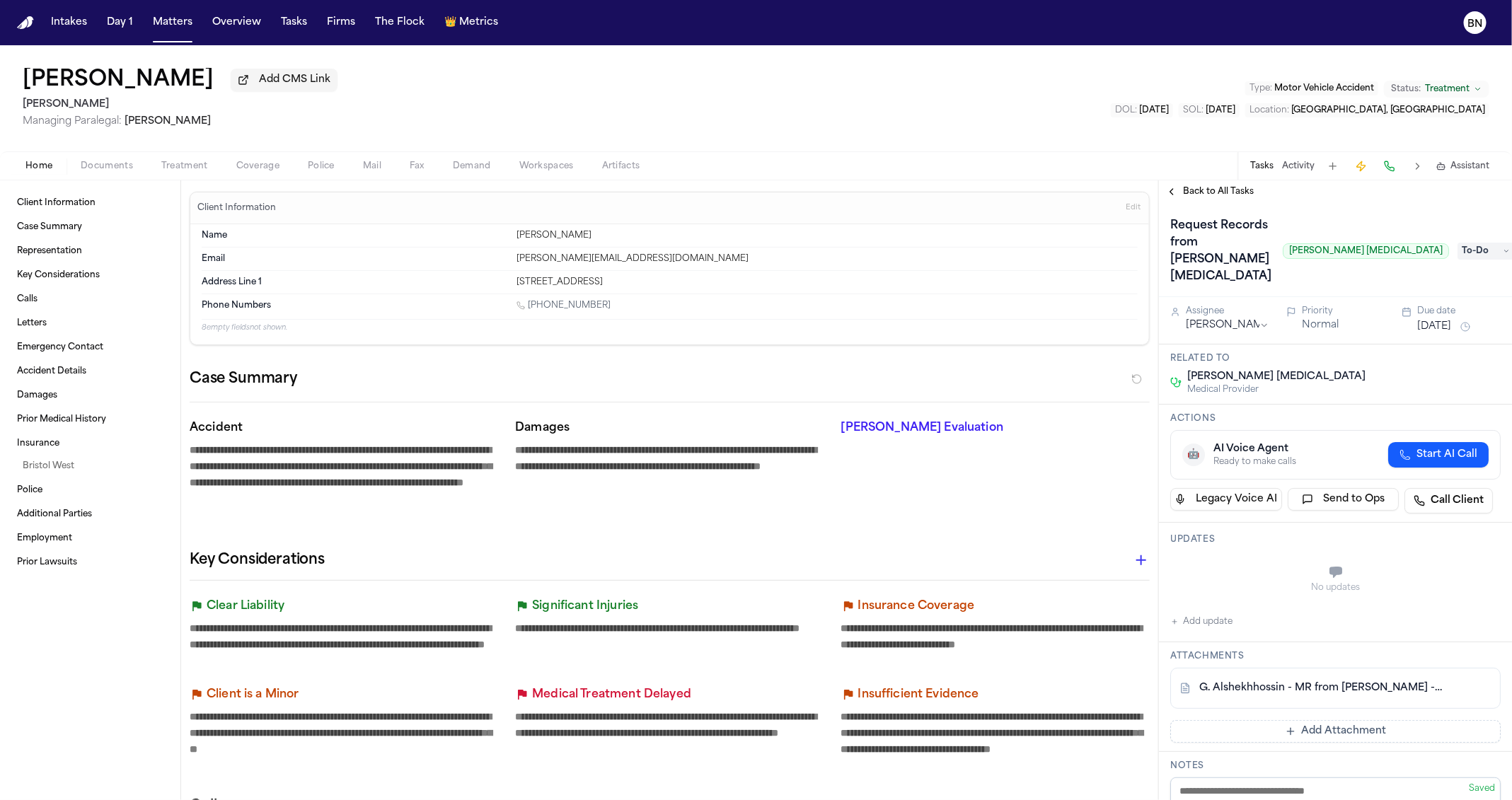
type textarea "*"
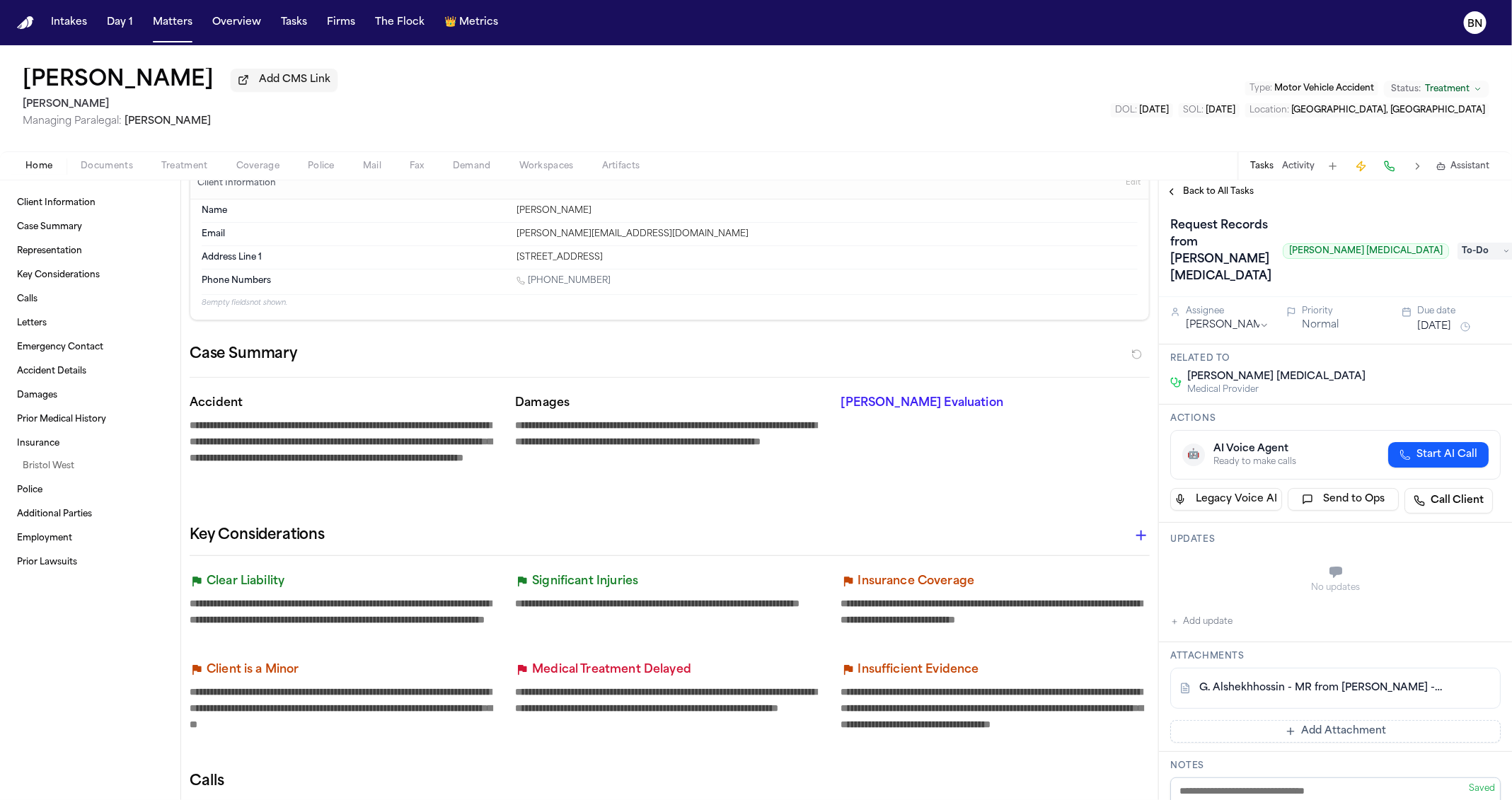
type textarea "*"
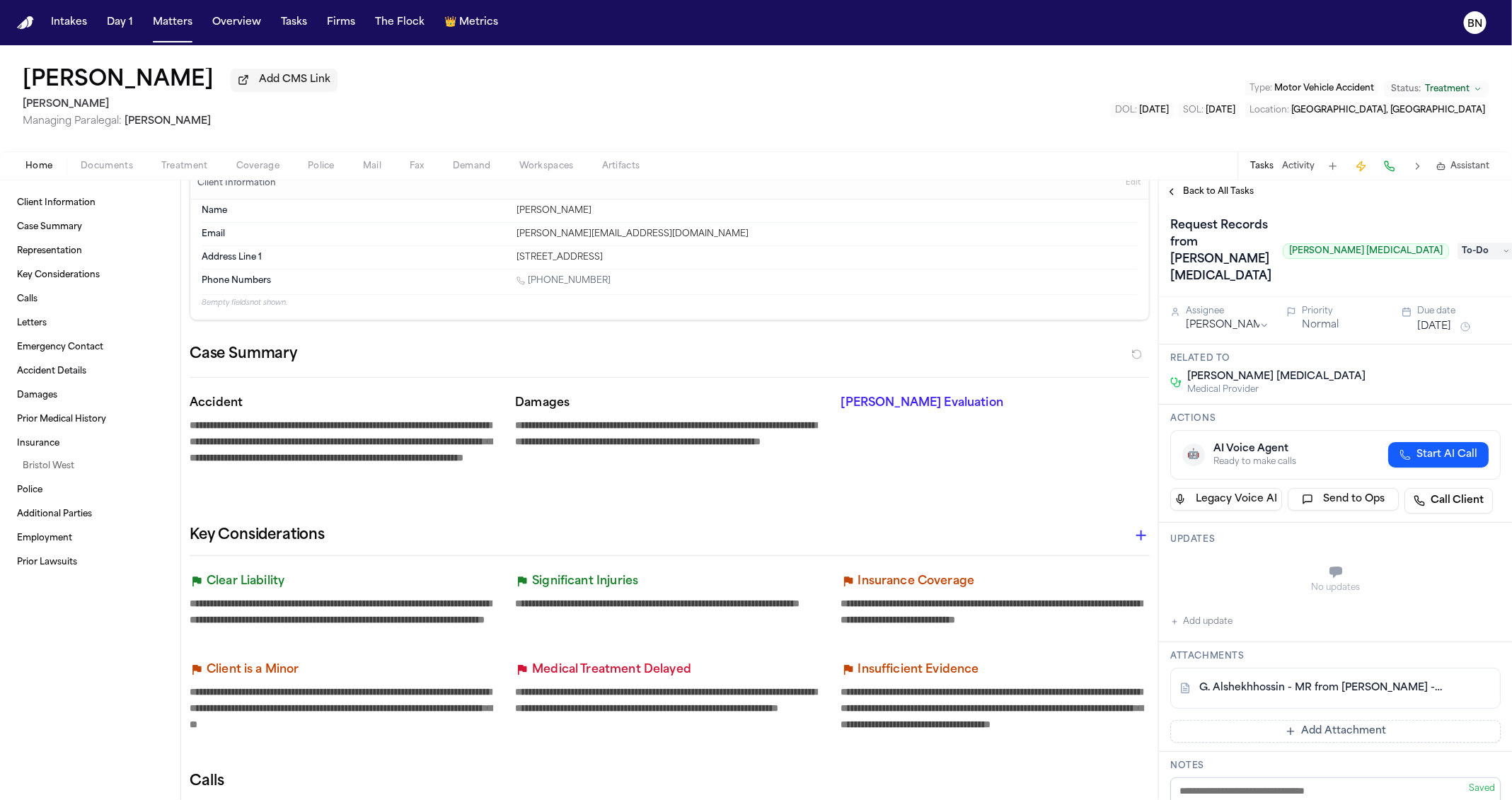
type textarea "*"
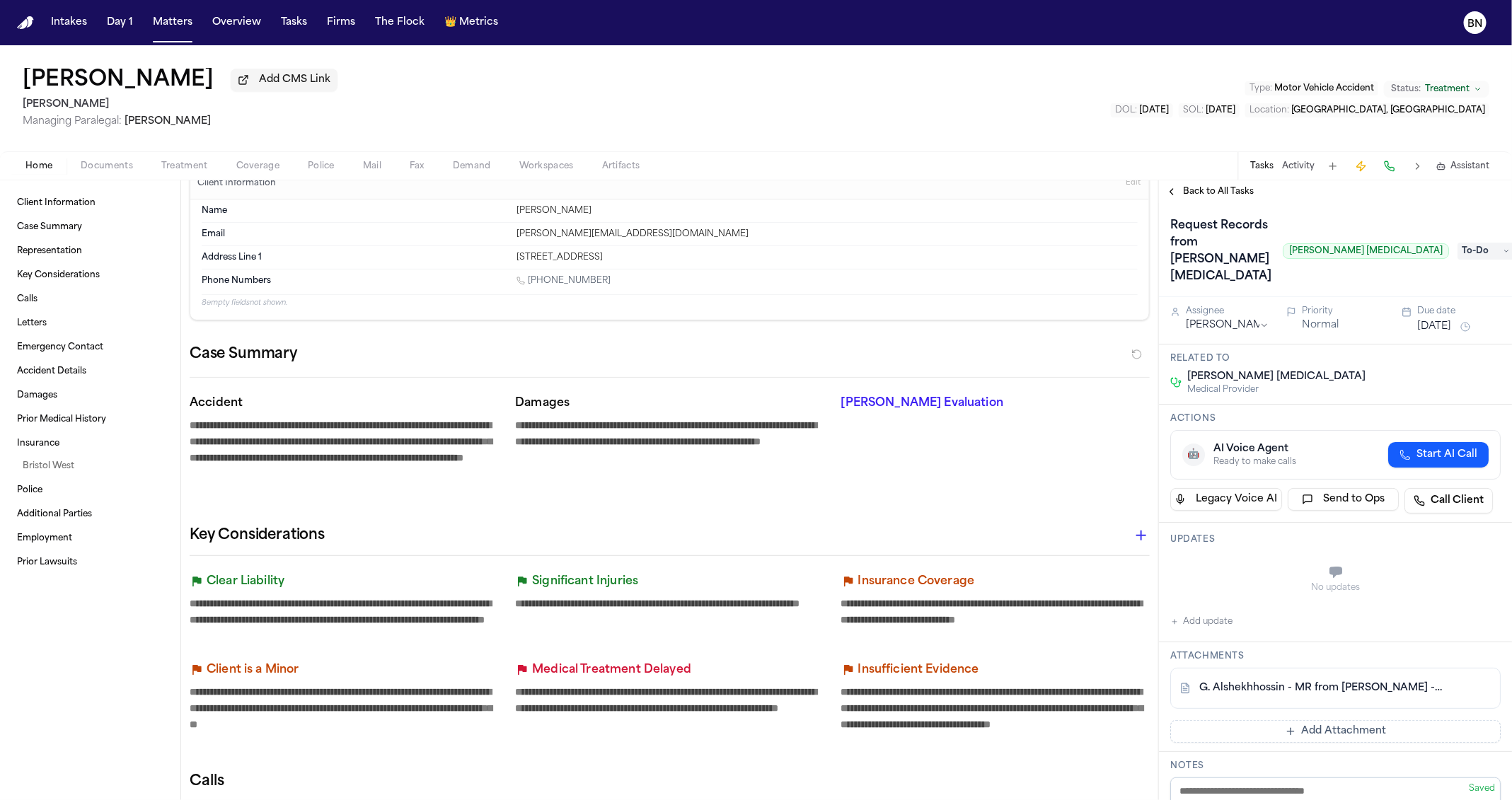
type textarea "*"
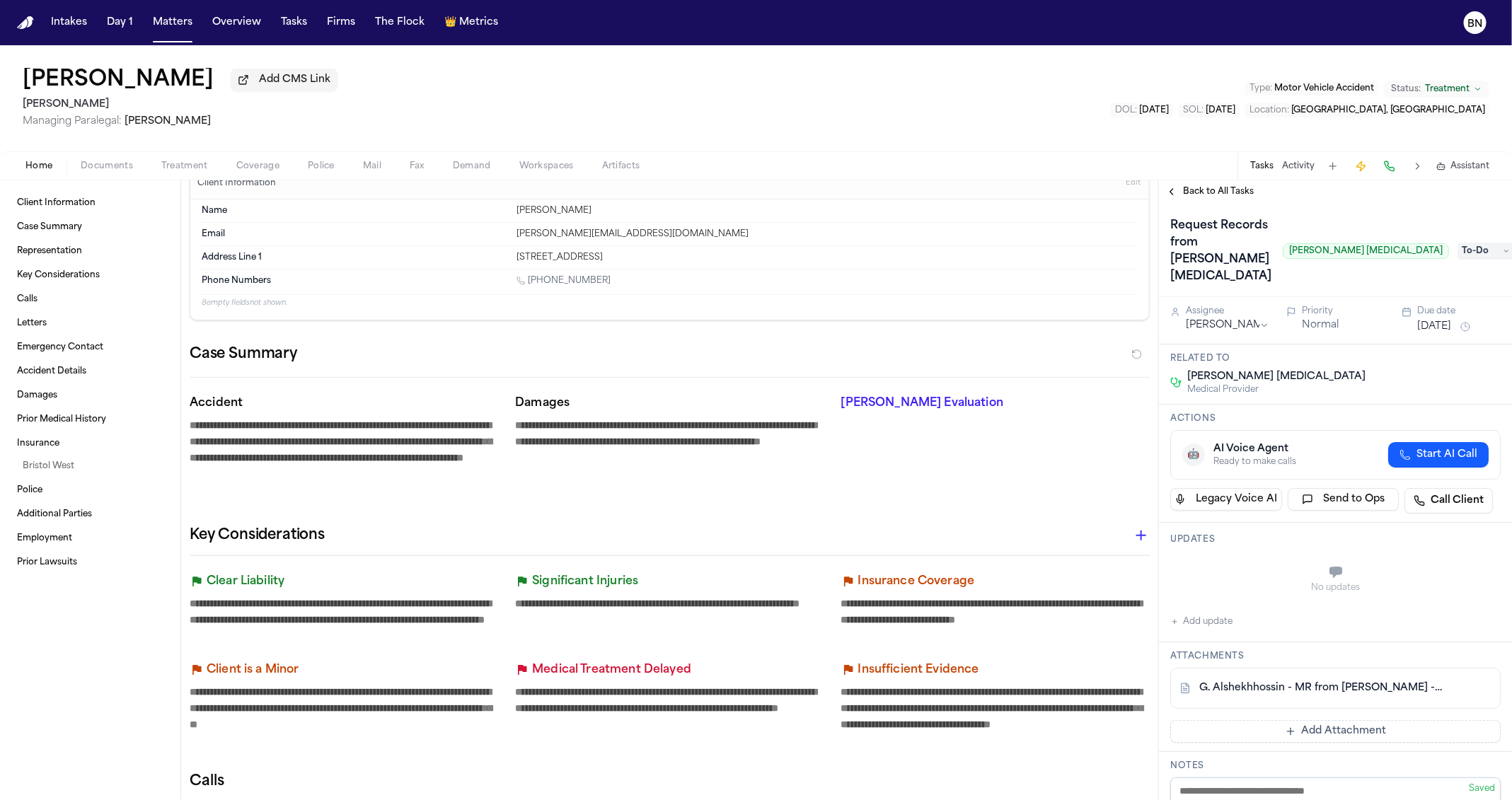
type textarea "*"
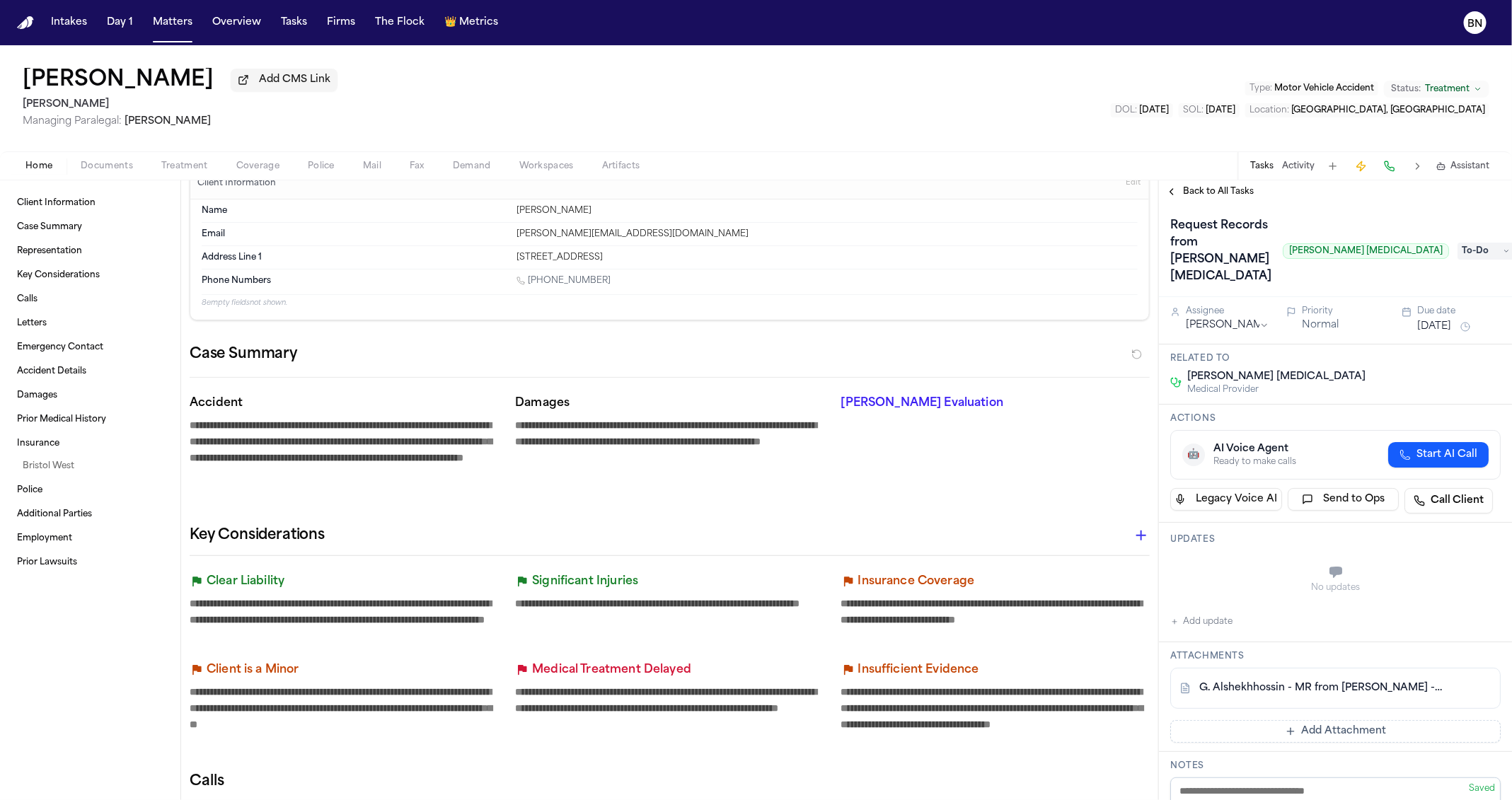
type textarea "*"
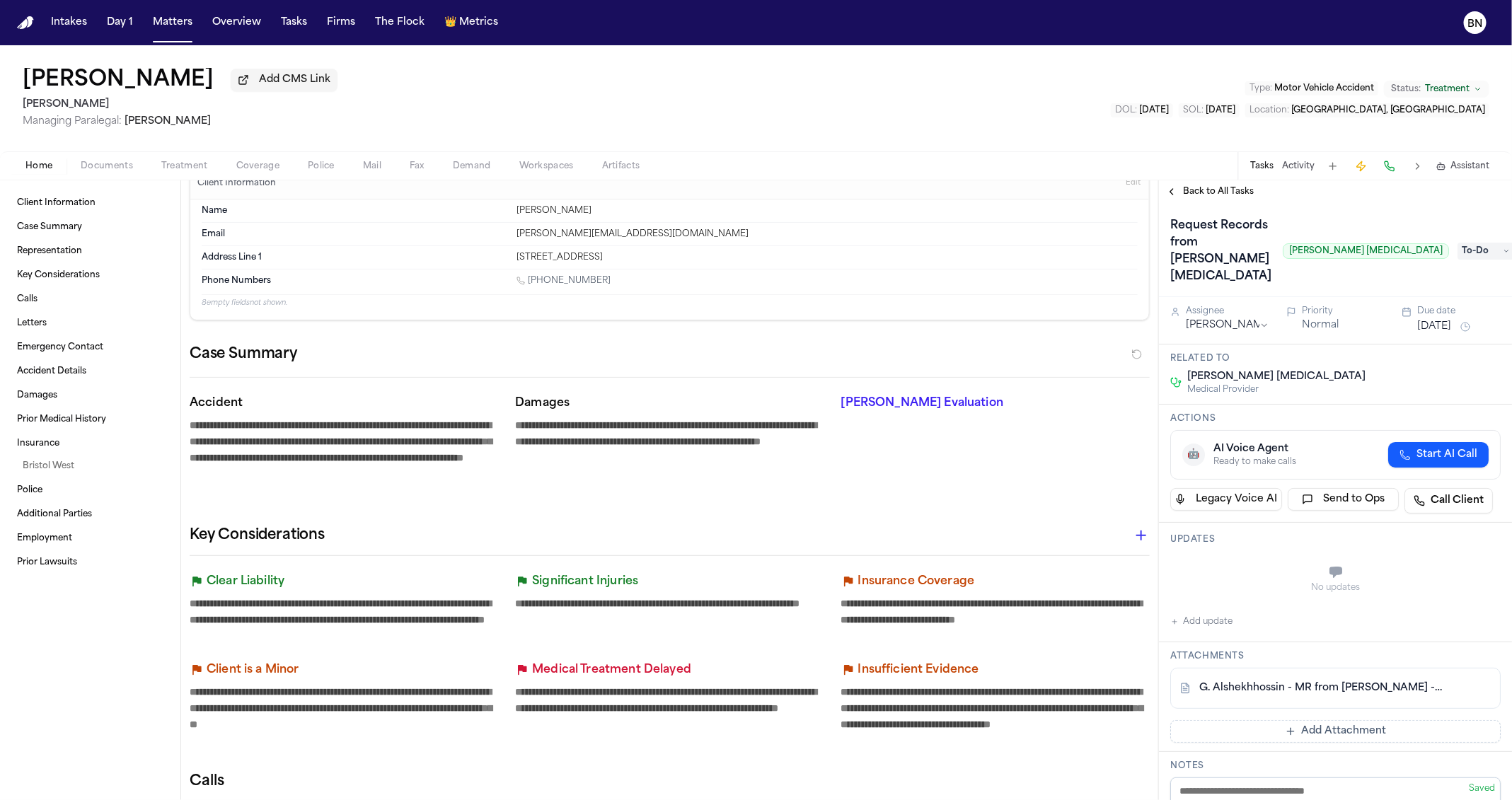
type textarea "*"
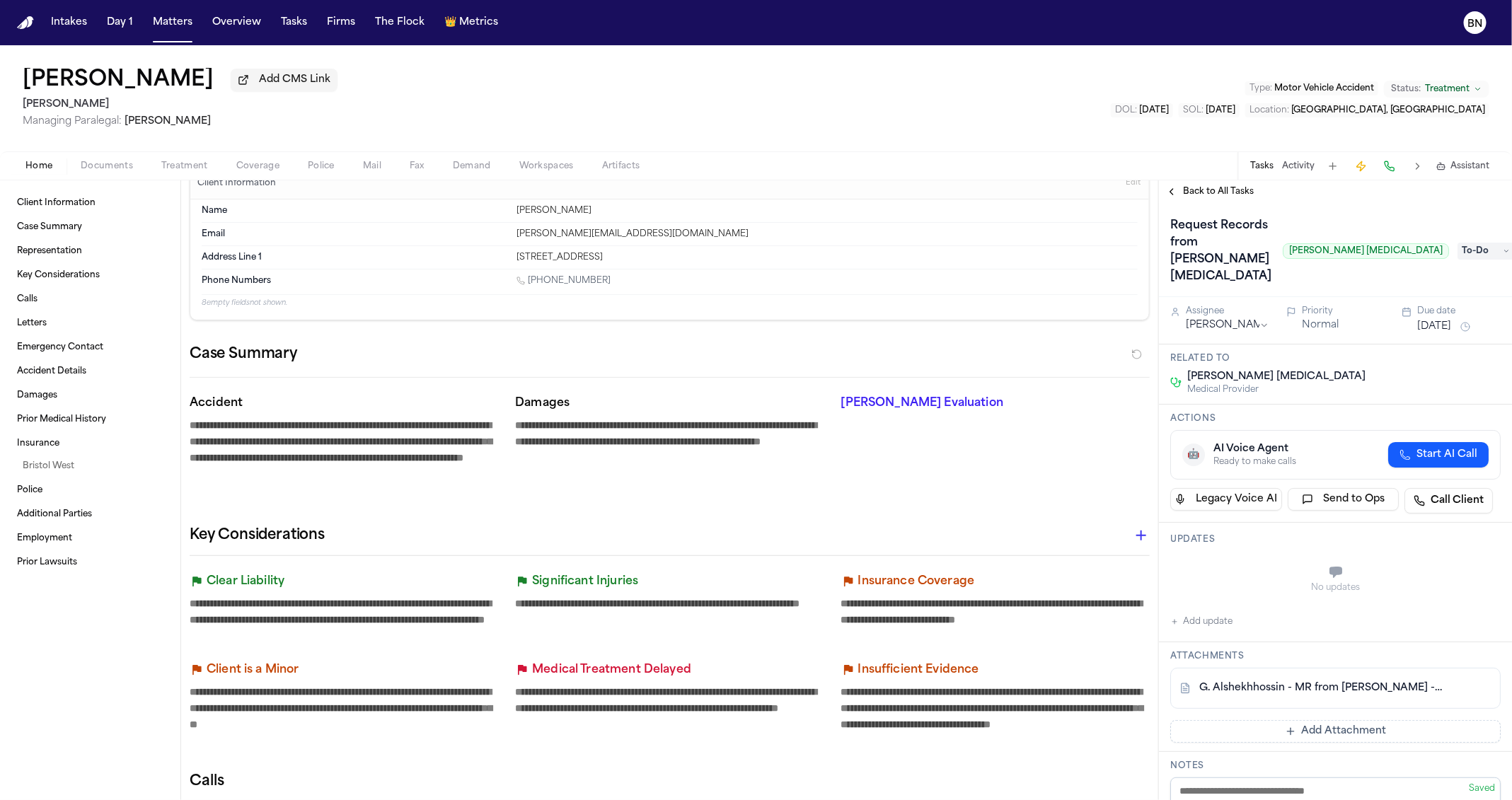
type textarea "*"
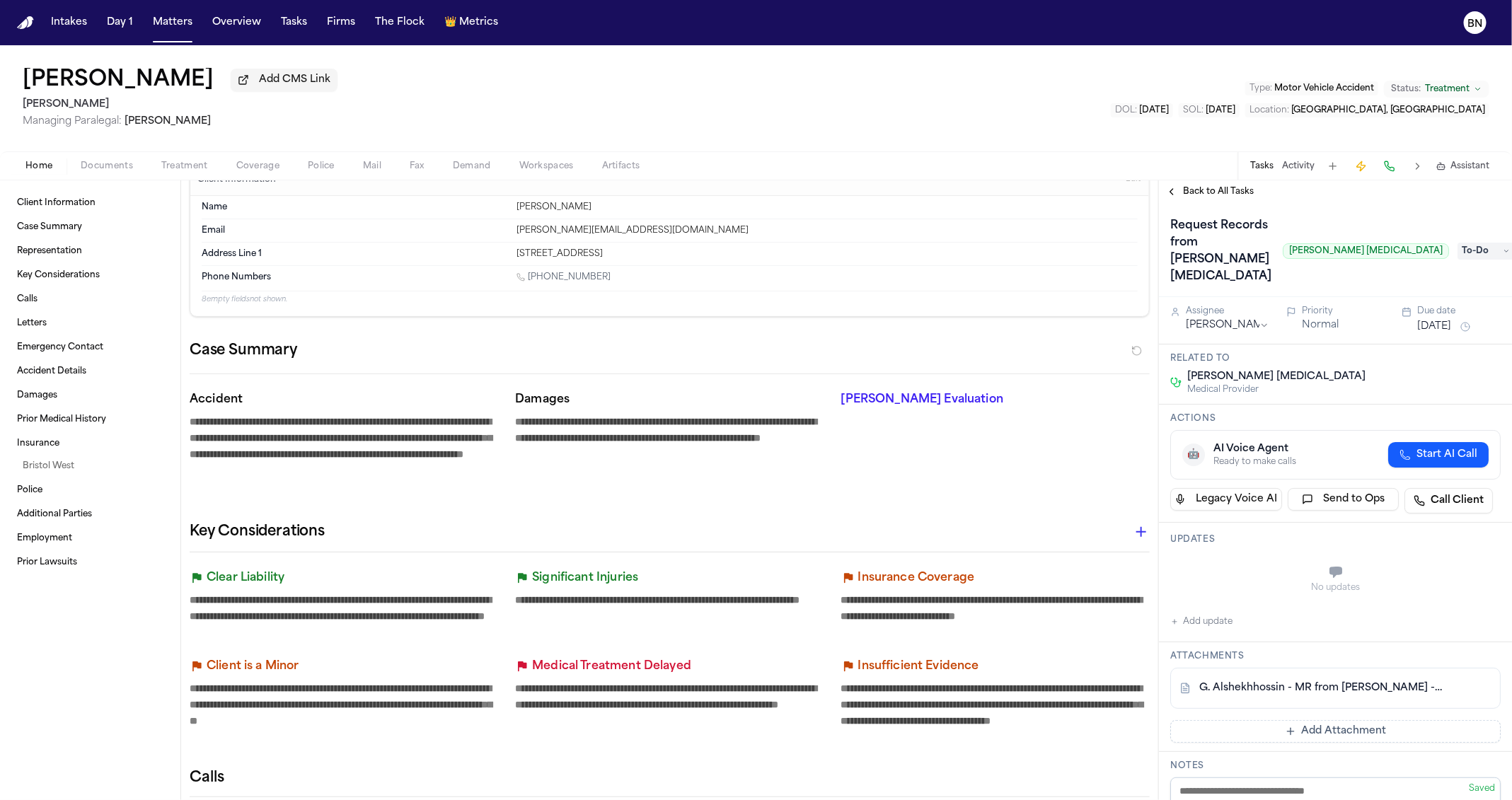
type textarea "*"
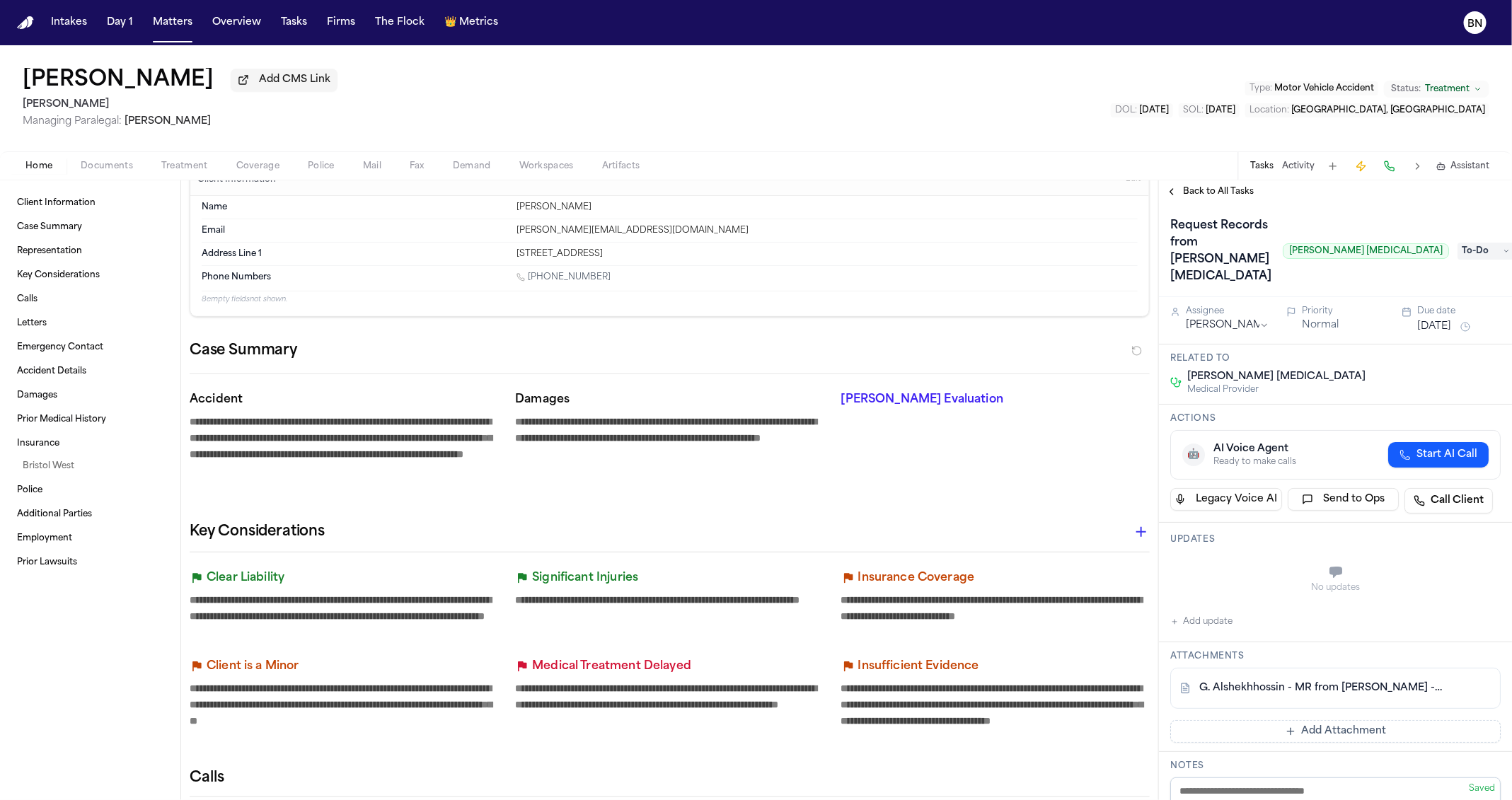
type textarea "*"
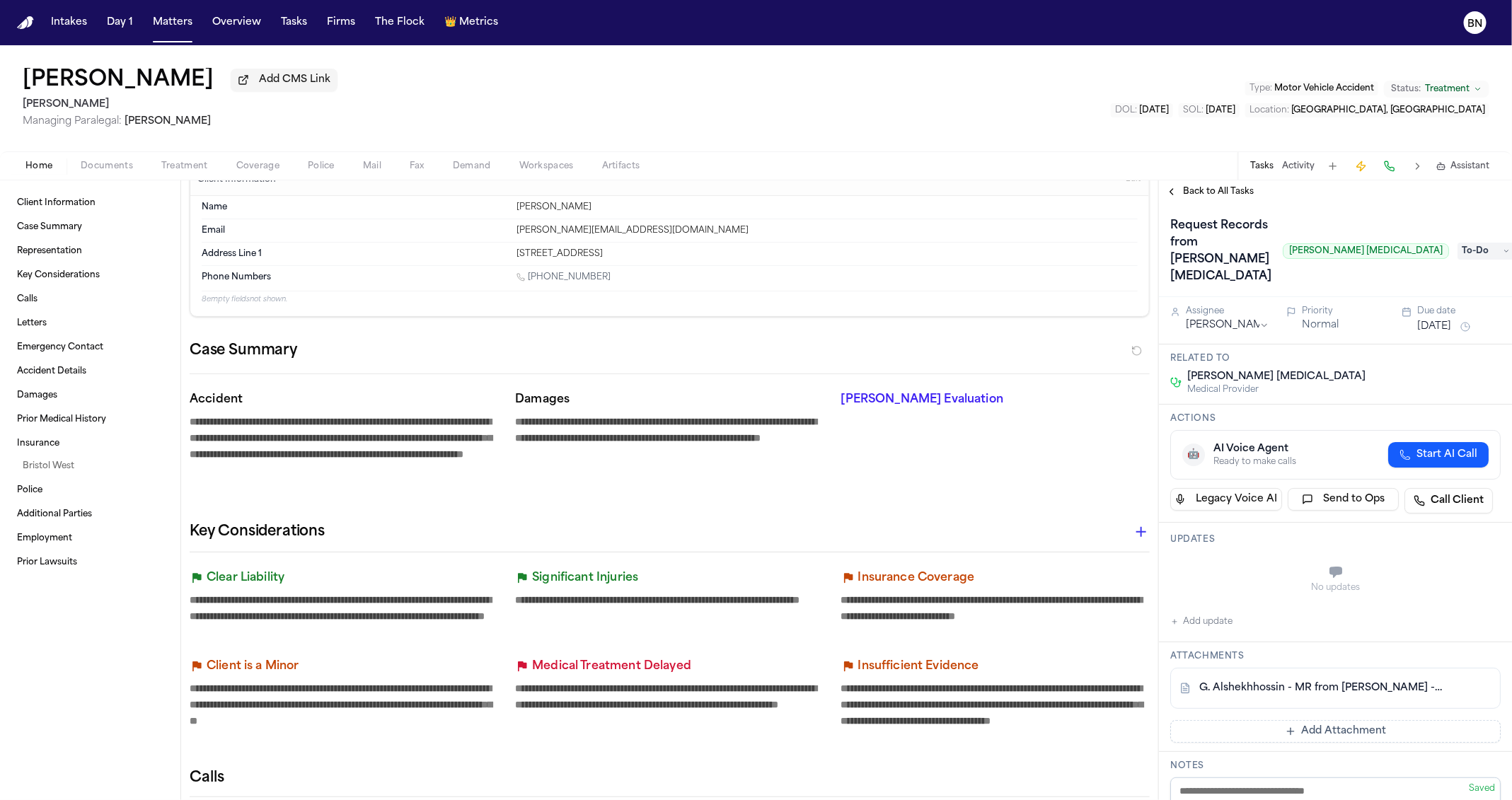
type textarea "*"
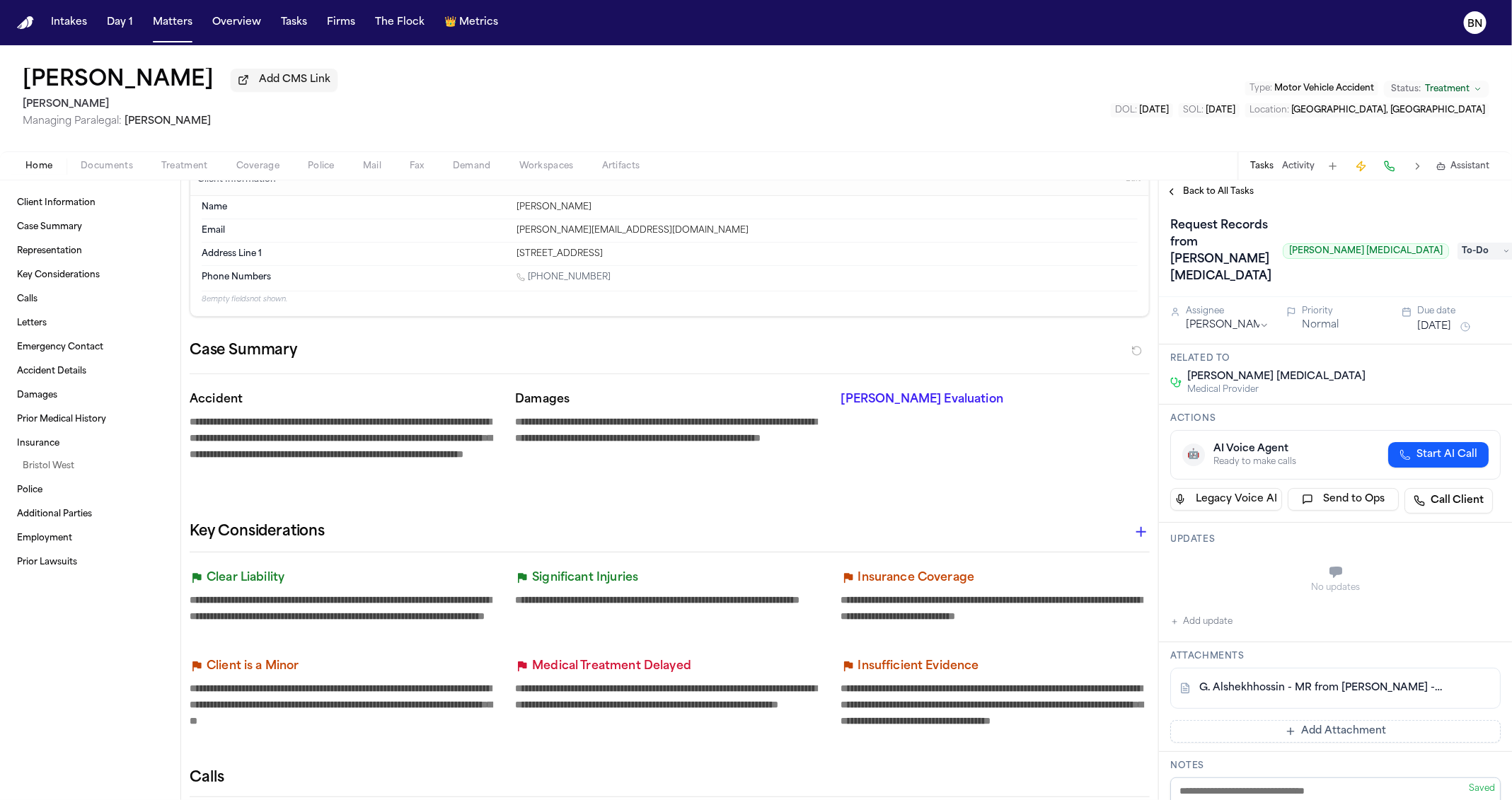
type textarea "*"
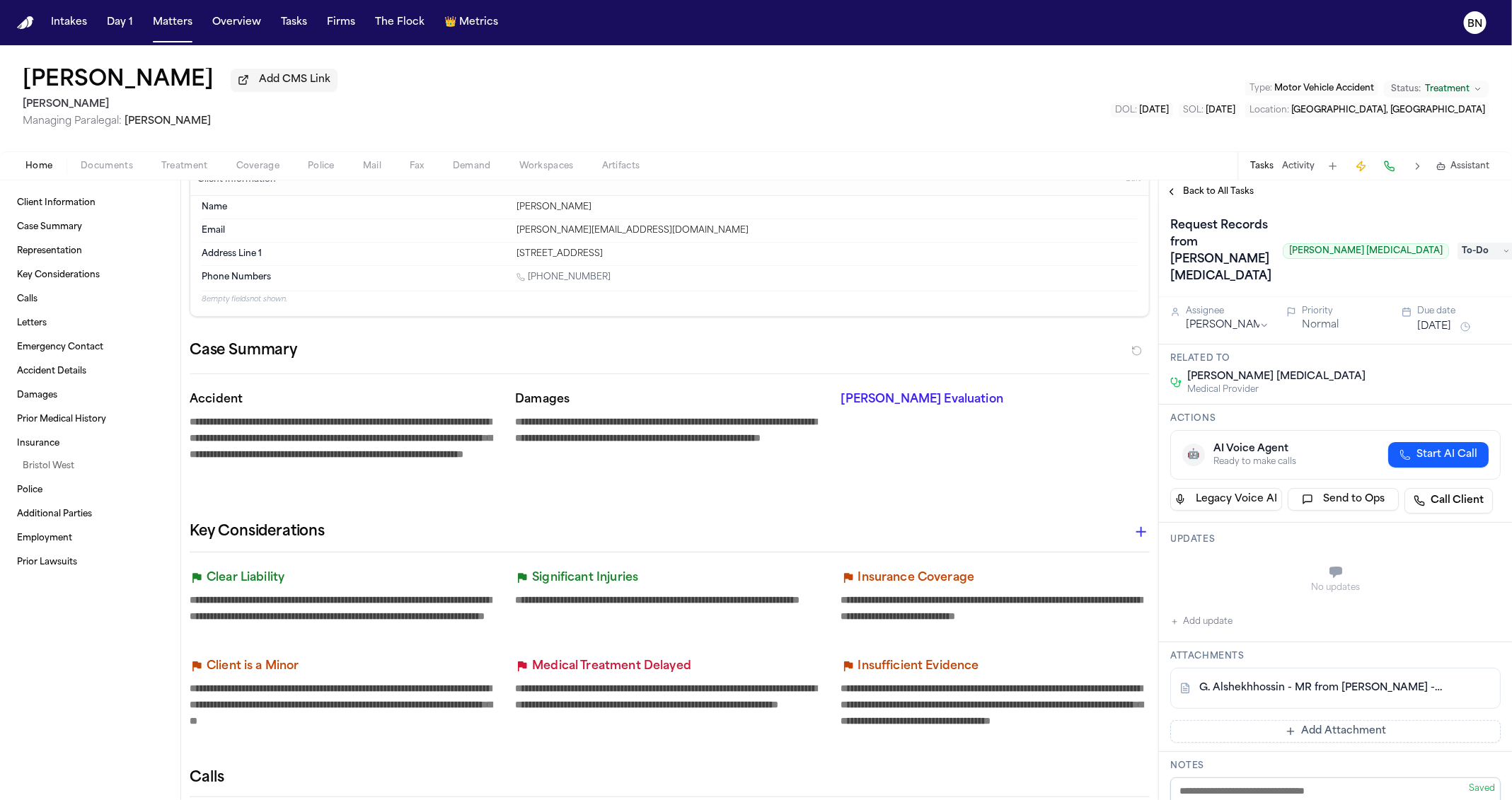
type textarea "*"
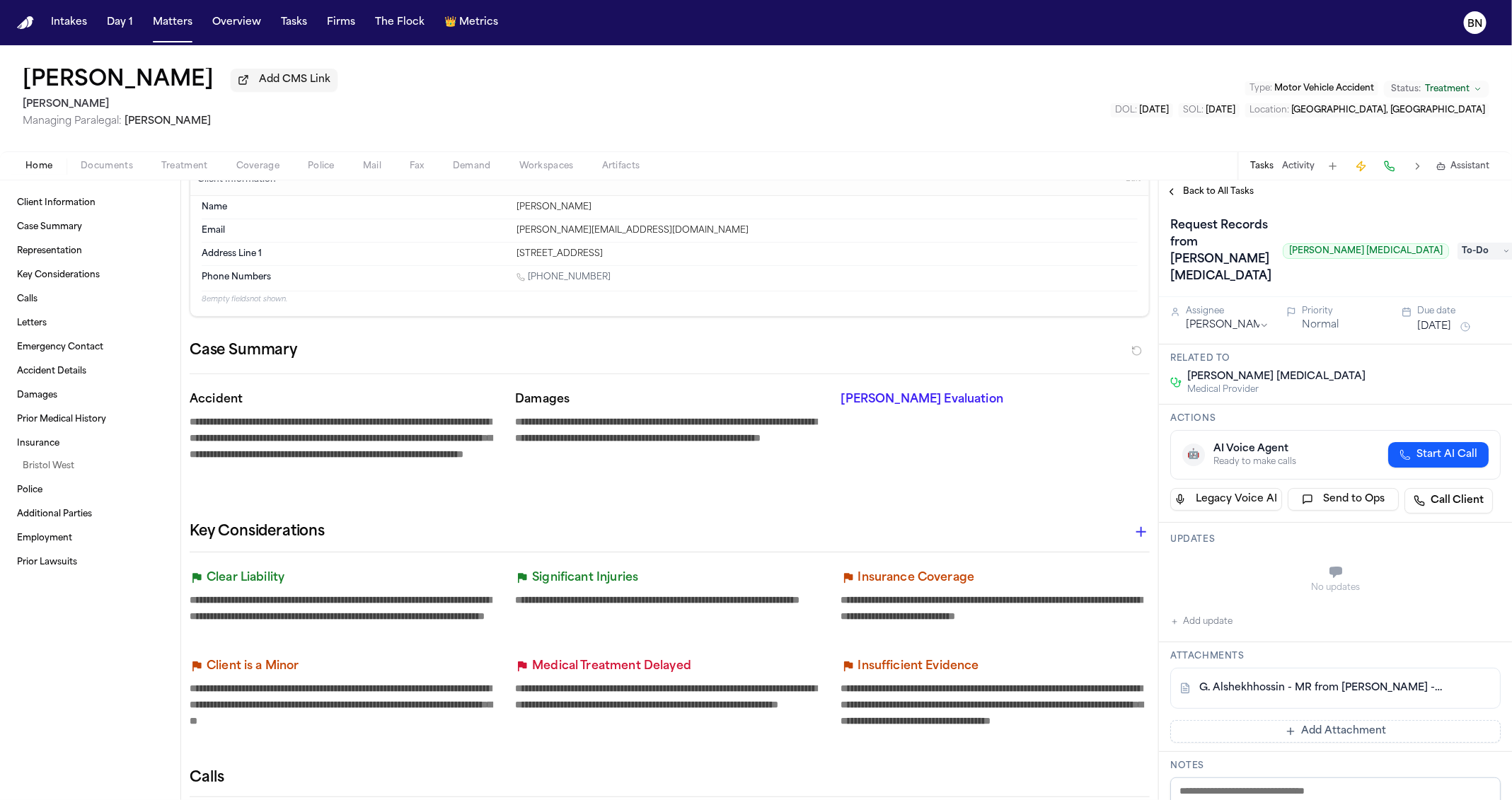
type textarea "*"
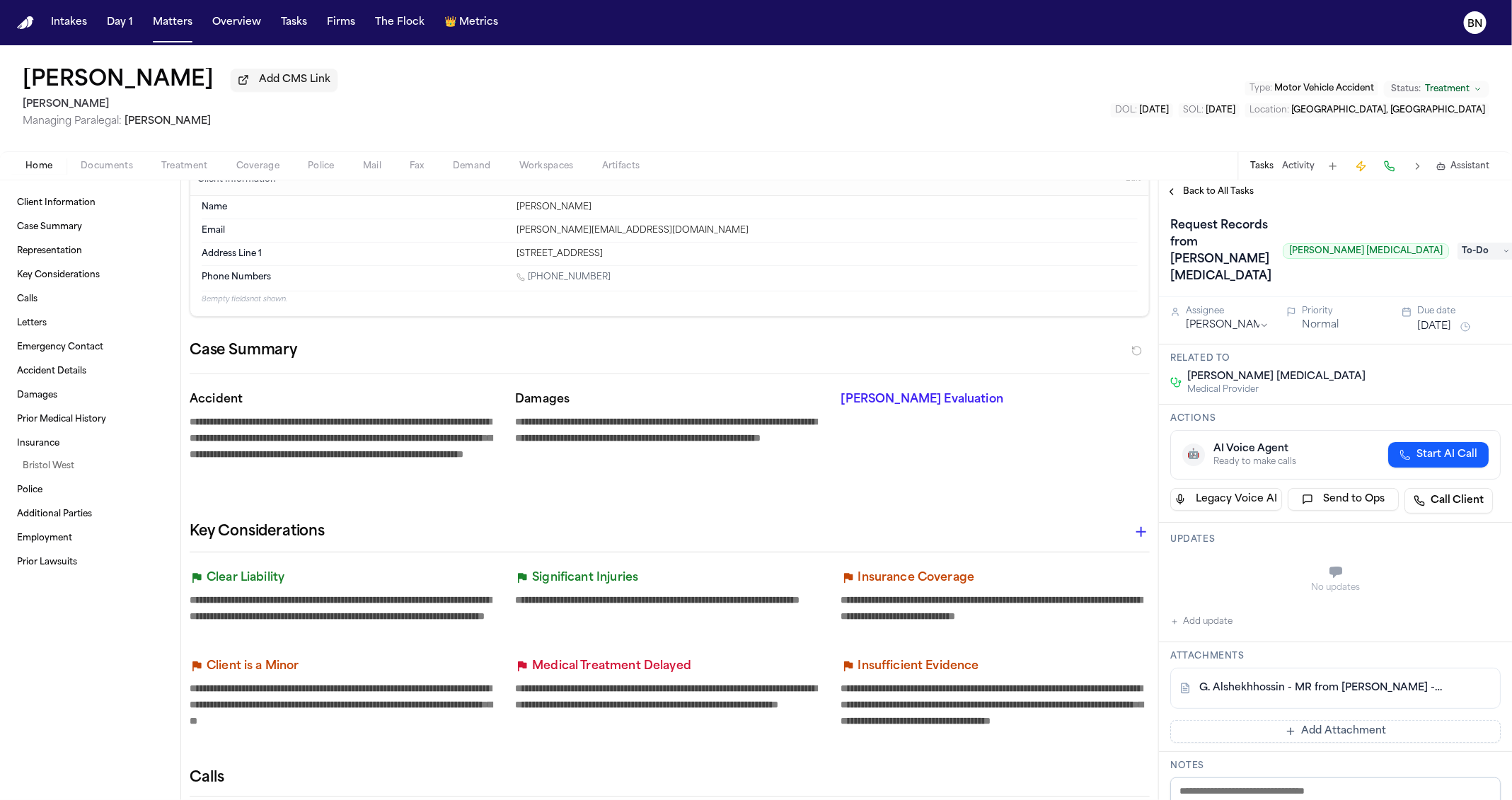
type textarea "*"
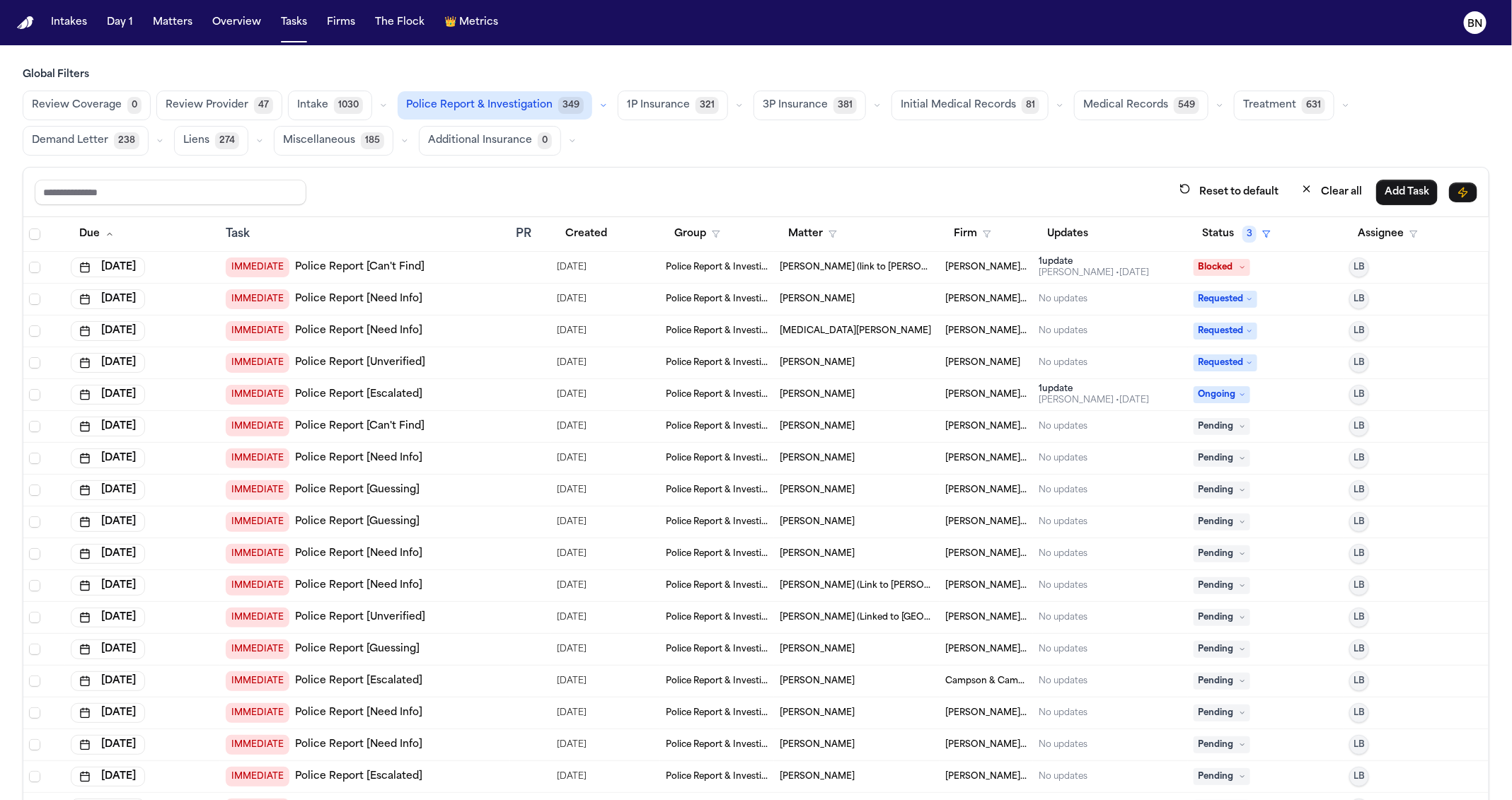
click at [227, 95] on button "Review Provider 47" at bounding box center [219, 105] width 126 height 29
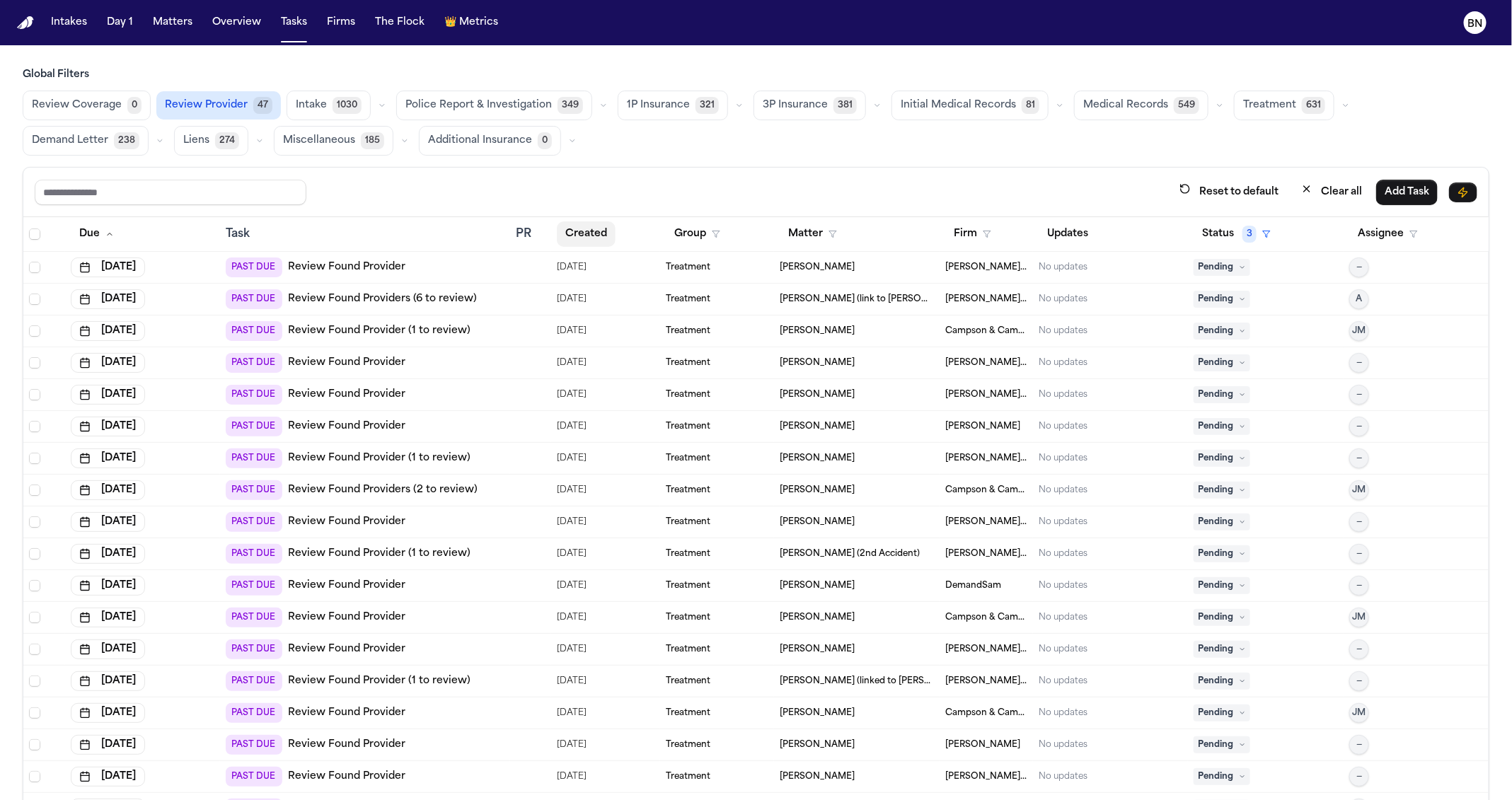
click at [598, 230] on button "Created" at bounding box center [586, 234] width 59 height 25
